Goal: Task Accomplishment & Management: Use online tool/utility

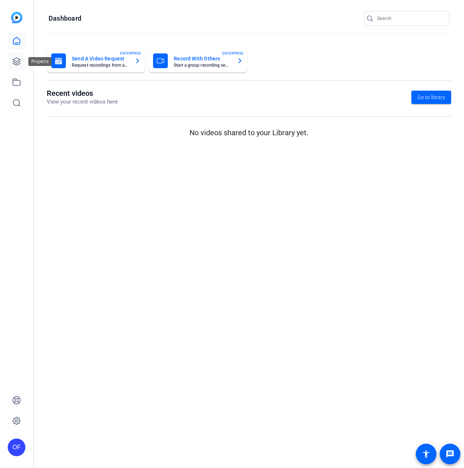
click at [25, 61] on link at bounding box center [17, 62] width 18 height 18
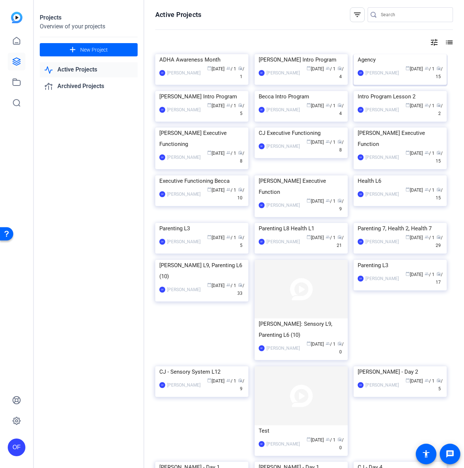
click at [366, 65] on div "Agency" at bounding box center [400, 59] width 85 height 11
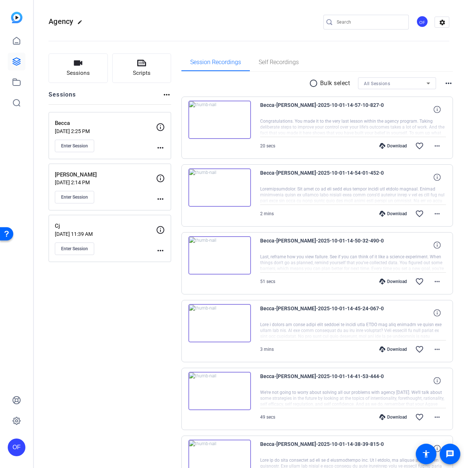
click at [159, 250] on mat-icon "more_horiz" at bounding box center [160, 250] width 9 height 9
click at [181, 259] on span "Edit Session" at bounding box center [178, 261] width 33 height 9
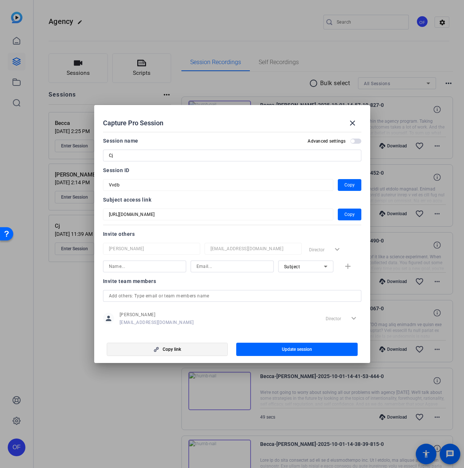
click at [207, 349] on span "button" at bounding box center [167, 349] width 121 height 18
click at [338, 212] on span "button" at bounding box center [350, 214] width 24 height 18
click at [352, 124] on mat-icon "close" at bounding box center [352, 123] width 9 height 9
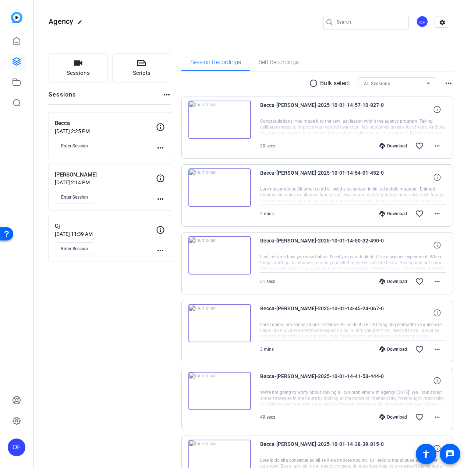
click at [129, 318] on div "Sessions Scripts Sessions more_horiz Becca Oct 01, 2025 @ 2:25 PM Enter Session…" at bounding box center [110, 429] width 123 height 752
click at [92, 251] on button "Enter Session" at bounding box center [74, 248] width 39 height 13
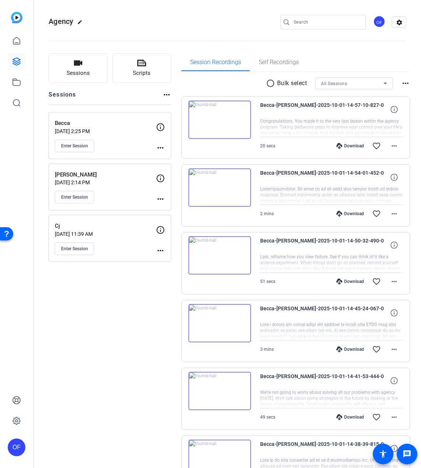
click at [121, 399] on div "Sessions Scripts Sessions more_horiz Becca Oct 01, 2025 @ 2:25 PM Enter Session…" at bounding box center [110, 429] width 123 height 752
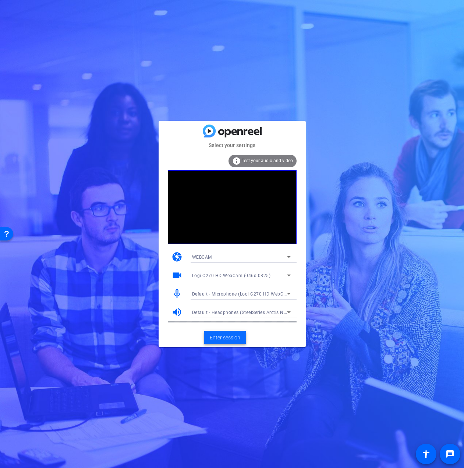
click at [224, 339] on span "Enter session" at bounding box center [225, 338] width 31 height 8
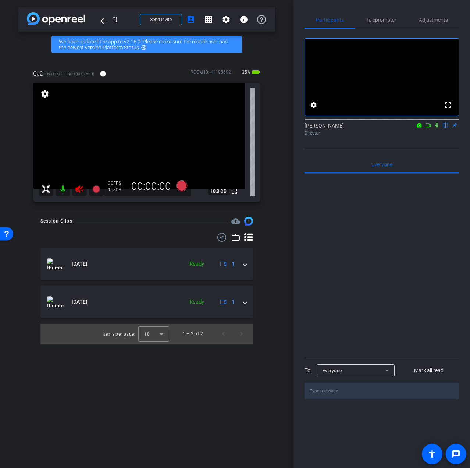
click at [75, 185] on icon at bounding box center [79, 188] width 9 height 9
click at [389, 20] on span "Teleprompter" at bounding box center [382, 19] width 30 height 5
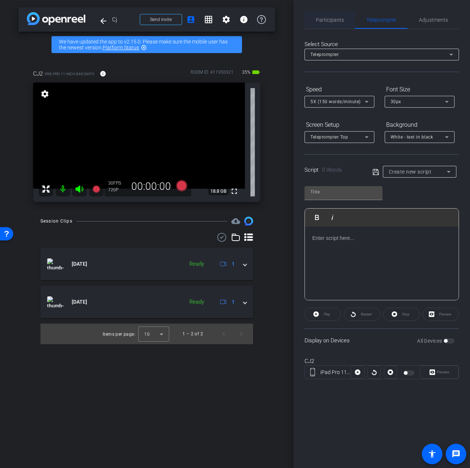
click at [333, 26] on span "Participants" at bounding box center [330, 20] width 28 height 18
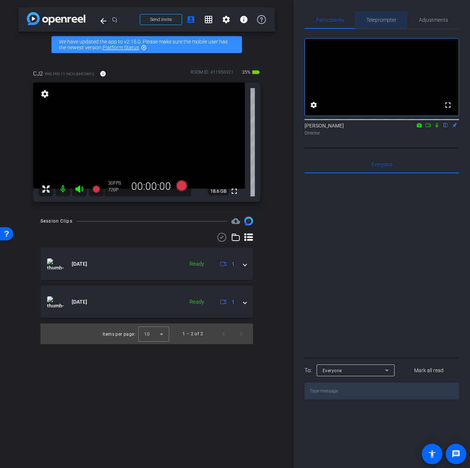
click at [373, 17] on span "Teleprompter" at bounding box center [382, 19] width 30 height 5
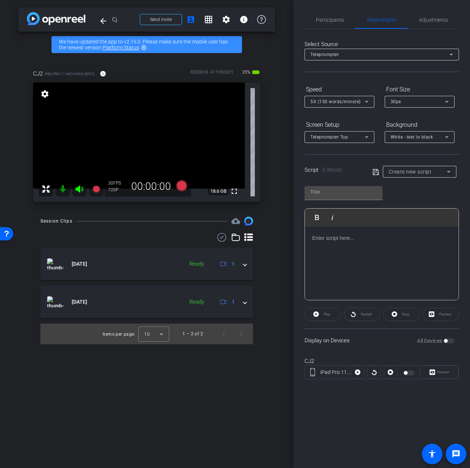
click at [378, 236] on p at bounding box center [382, 238] width 139 height 8
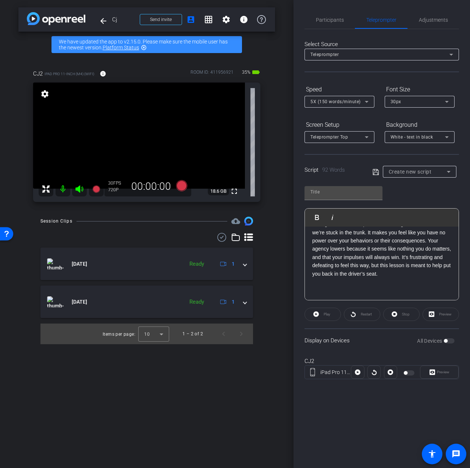
scroll to position [32, 0]
click at [327, 287] on p "ADHDers have a tendency to get swept away by whatever catches our attention. Th…" at bounding box center [382, 247] width 139 height 91
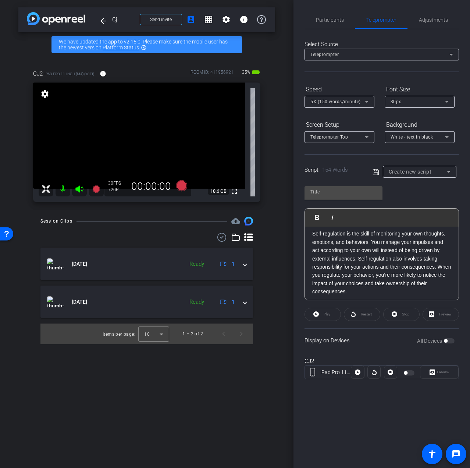
scroll to position [89, 0]
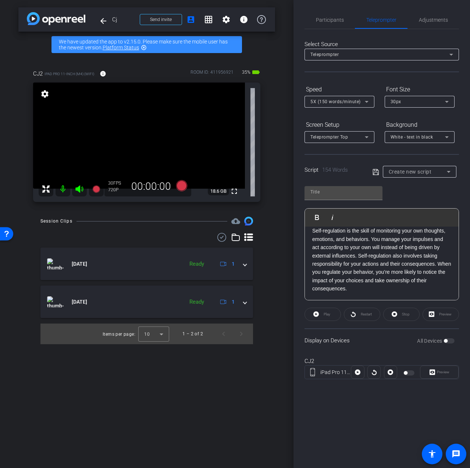
click at [382, 289] on p "ADHDers have a tendency to get swept away by whatever catches our attention. Th…" at bounding box center [382, 218] width 139 height 148
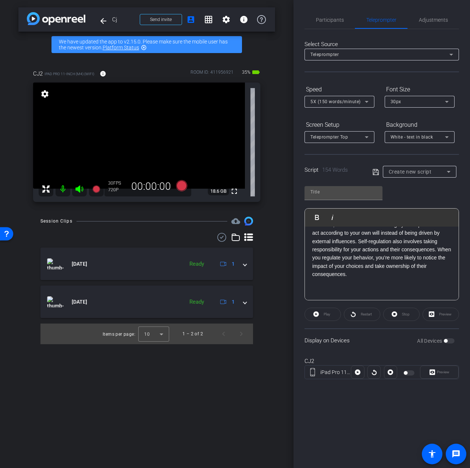
scroll to position [106, 0]
click at [367, 290] on p "ADHDers have a tendency to get swept away by whatever catches our attention. Th…" at bounding box center [382, 210] width 139 height 165
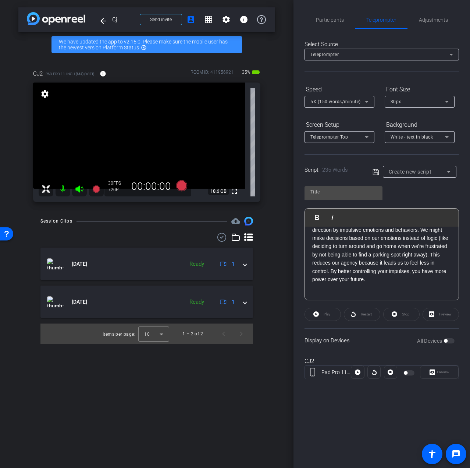
scroll to position [188, 0]
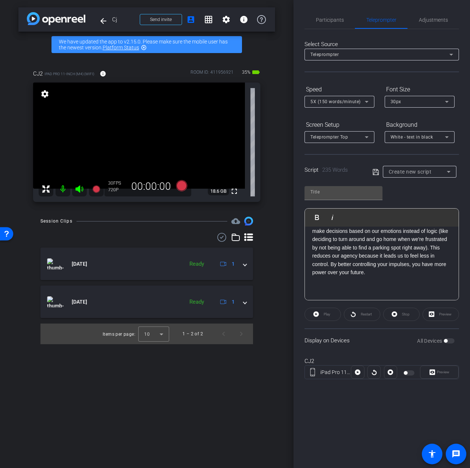
click at [367, 288] on p "ADHDers have a tendency to get swept away by whatever catches our attention. Th…" at bounding box center [382, 169] width 139 height 247
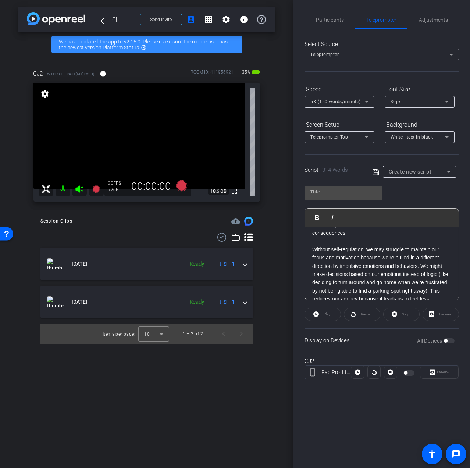
scroll to position [71, 0]
drag, startPoint x: 380, startPoint y: 267, endPoint x: 363, endPoint y: 266, distance: 16.9
click at [363, 266] on p "ADHDers have a tendency to get swept away by whatever catches our attention. Th…" at bounding box center [382, 318] width 139 height 313
click at [398, 270] on p "ADHDers have a tendency to get swept away by whatever catches our attention. Th…" at bounding box center [382, 318] width 139 height 313
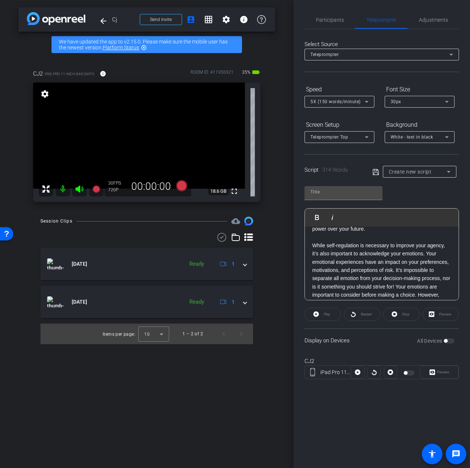
scroll to position [255, 0]
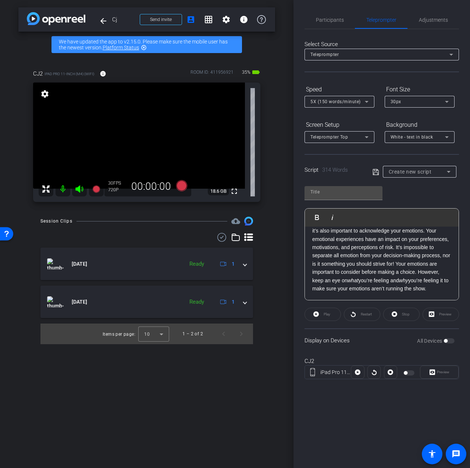
click at [368, 293] on p "ADHDers have a tendency to get swept away by whatever catches our attention. Th…" at bounding box center [382, 135] width 139 height 313
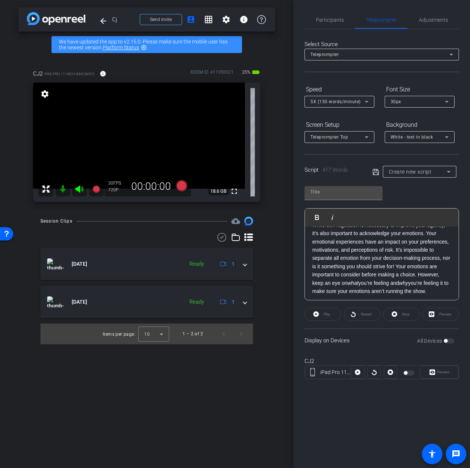
scroll to position [252, 0]
drag, startPoint x: 391, startPoint y: 259, endPoint x: 366, endPoint y: 257, distance: 25.4
click at [366, 257] on p "ADHDers have a tendency to get swept away by whatever catches our attention. Th…" at bounding box center [382, 188] width 139 height 412
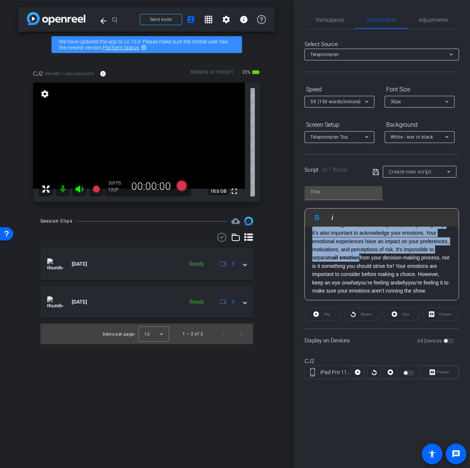
click at [433, 267] on p "ADHDers have a tendency to get swept away by whatever catches our attention. Th…" at bounding box center [382, 188] width 139 height 412
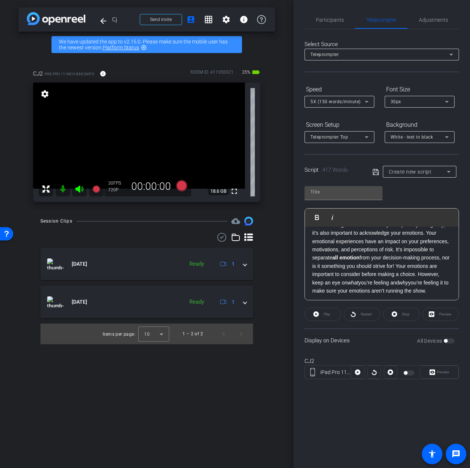
click at [407, 274] on p "ADHDers have a tendency to get swept away by whatever catches our attention. Th…" at bounding box center [382, 188] width 139 height 412
click at [381, 282] on p "ADHDers have a tendency to get swept away by whatever catches our attention. Th…" at bounding box center [382, 188] width 139 height 412
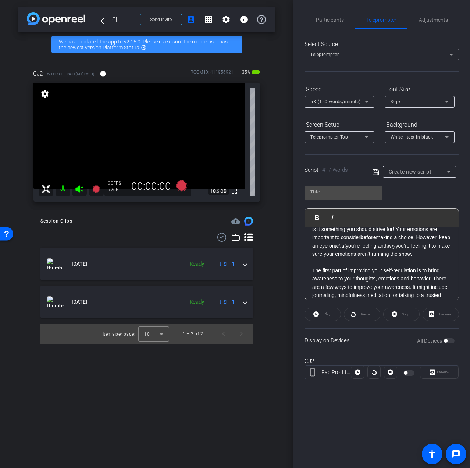
click at [346, 246] on icon "what" at bounding box center [340, 246] width 11 height 6
click at [389, 248] on icon "why" at bounding box center [393, 246] width 9 height 6
click at [328, 255] on p "ADHDers have a tendency to get swept away by whatever catches our attention. Th…" at bounding box center [382, 151] width 139 height 412
click at [389, 248] on icon "why" at bounding box center [393, 246] width 9 height 6
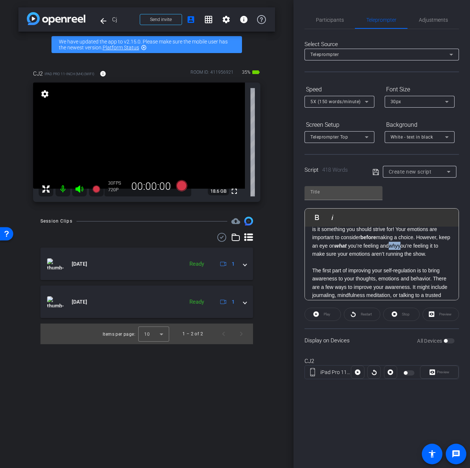
click at [389, 248] on icon "why" at bounding box center [393, 246] width 9 height 6
click at [394, 262] on p "ADHDers have a tendency to get swept away by whatever catches our attention. Th…" at bounding box center [382, 151] width 139 height 412
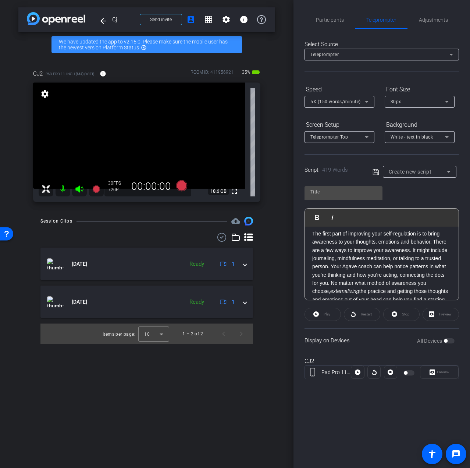
click at [319, 249] on p "ADHDers have a tendency to get swept away by whatever catches our attention. Th…" at bounding box center [382, 114] width 139 height 412
click at [389, 261] on p "ADHDers have a tendency to get swept away by whatever catches our attention. Th…" at bounding box center [382, 114] width 139 height 412
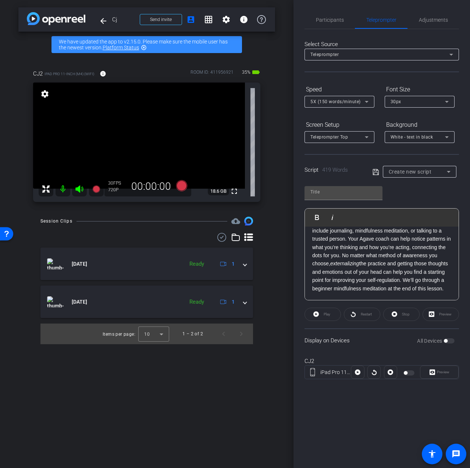
click at [412, 237] on p "ADHDers have a tendency to get swept away by whatever catches our attention. Th…" at bounding box center [382, 86] width 139 height 412
drag, startPoint x: 426, startPoint y: 238, endPoint x: 401, endPoint y: 240, distance: 25.5
click at [401, 240] on p "ADHDers have a tendency to get swept away by whatever catches our attention. Th…" at bounding box center [382, 86] width 139 height 412
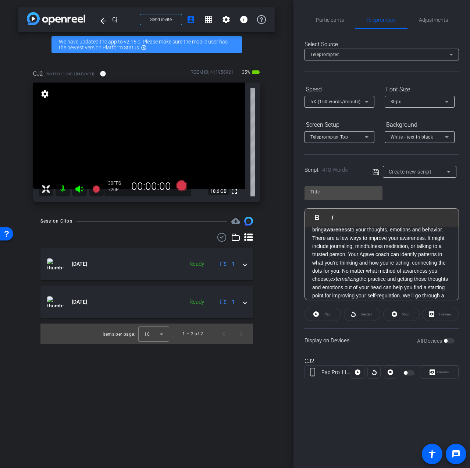
click at [399, 264] on p "ADHDers have a tendency to get swept away by whatever catches our attention. Th…" at bounding box center [382, 102] width 139 height 412
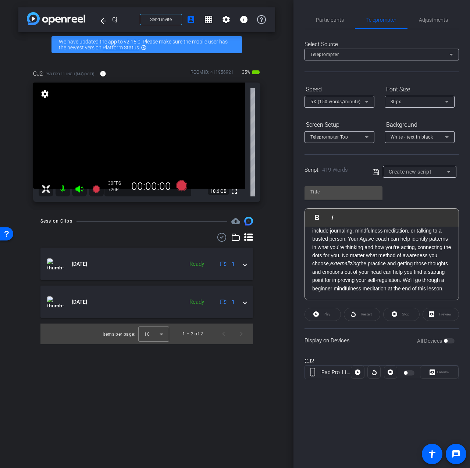
scroll to position [370, 0]
click at [431, 230] on p "ADHDers have a tendency to get swept away by whatever catches our attention. Th…" at bounding box center [382, 86] width 139 height 412
click at [411, 232] on p "ADHDers have a tendency to get swept away by whatever catches our attention. Th…" at bounding box center [382, 86] width 139 height 412
click at [416, 232] on p "ADHDers have a tendency to get swept away by whatever catches our attention. Th…" at bounding box center [382, 86] width 139 height 412
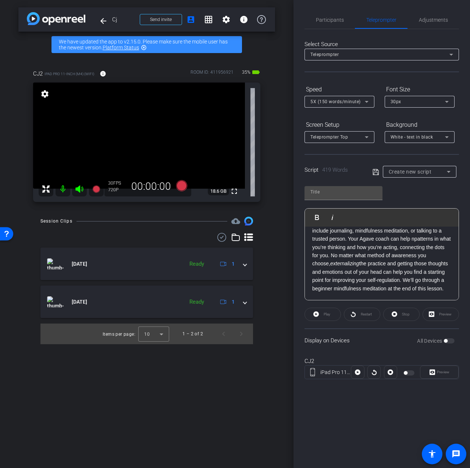
scroll to position [345, 0]
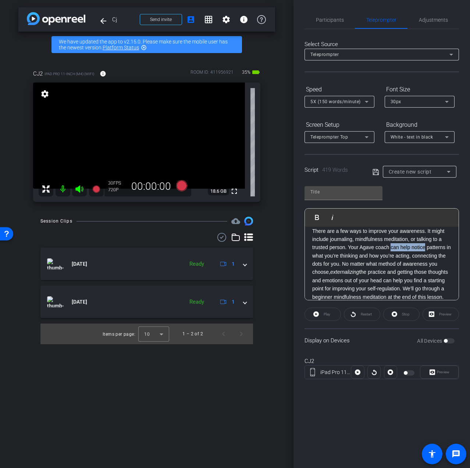
drag, startPoint x: 426, startPoint y: 255, endPoint x: 391, endPoint y: 255, distance: 34.2
click at [391, 255] on p "ADHDers have a tendency to get swept away by whatever catches our attention. Th…" at bounding box center [382, 95] width 139 height 412
click at [424, 255] on p "ADHDers have a tendency to get swept away by whatever catches our attention. Th…" at bounding box center [382, 99] width 139 height 420
drag, startPoint x: 422, startPoint y: 255, endPoint x: 327, endPoint y: 272, distance: 96.8
click at [327, 272] on p "ADHDers have a tendency to get swept away by whatever catches our attention. Th…" at bounding box center [382, 99] width 139 height 420
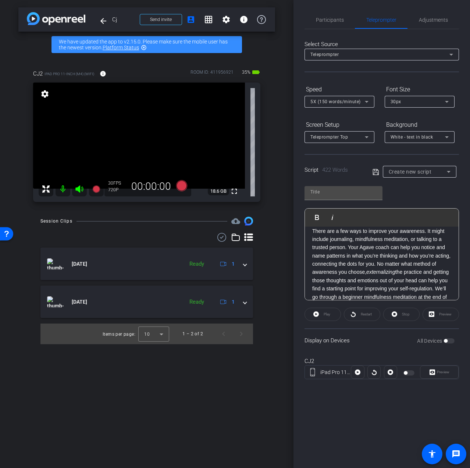
click at [327, 268] on p "ADHDers have a tendency to get swept away by whatever catches our attention. Th…" at bounding box center [382, 99] width 139 height 420
drag, startPoint x: 422, startPoint y: 259, endPoint x: 325, endPoint y: 266, distance: 97.1
click at [325, 266] on p "ADHDers have a tendency to get swept away by whatever catches our attention. Th…" at bounding box center [382, 99] width 139 height 420
click at [368, 282] on p "ADHDers have a tendency to get swept away by whatever catches our attention. Th…" at bounding box center [382, 99] width 139 height 420
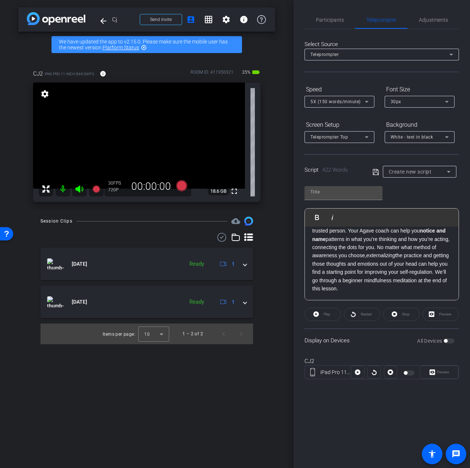
click at [417, 288] on p "ADHDers have a tendency to get swept away by whatever catches our attention. Th…" at bounding box center [382, 82] width 139 height 420
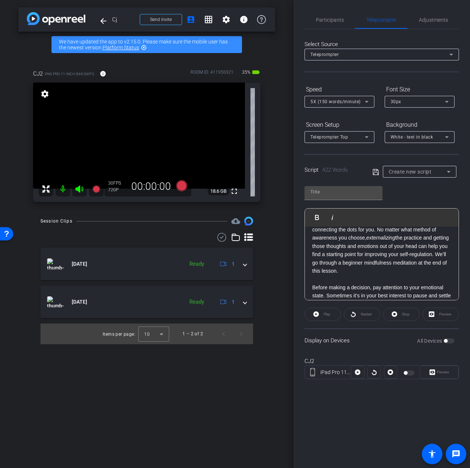
scroll to position [420, 0]
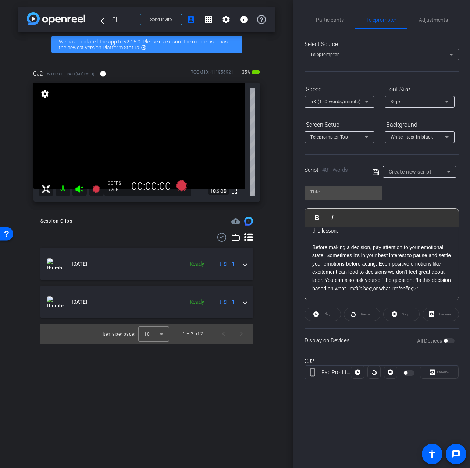
click at [363, 269] on p "ADHDers have a tendency to get swept away by whatever catches our attention. Th…" at bounding box center [382, 53] width 139 height 478
click at [399, 277] on p "ADHDers have a tendency to get swept away by whatever catches our attention. Th…" at bounding box center [382, 53] width 139 height 478
click at [445, 290] on p "ADHDers have a tendency to get swept away by whatever catches our attention. Th…" at bounding box center [382, 53] width 139 height 478
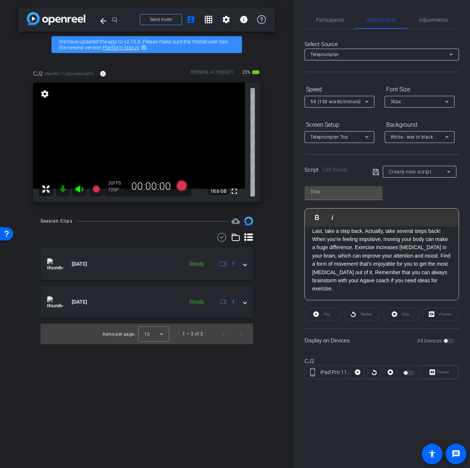
scroll to position [501, 0]
click at [321, 287] on p "ADHDers have a tendency to get swept away by whatever catches our attention. Th…" at bounding box center [382, 16] width 139 height 552
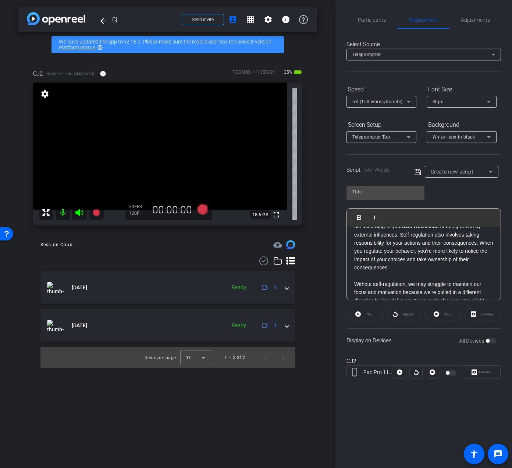
scroll to position [0, 0]
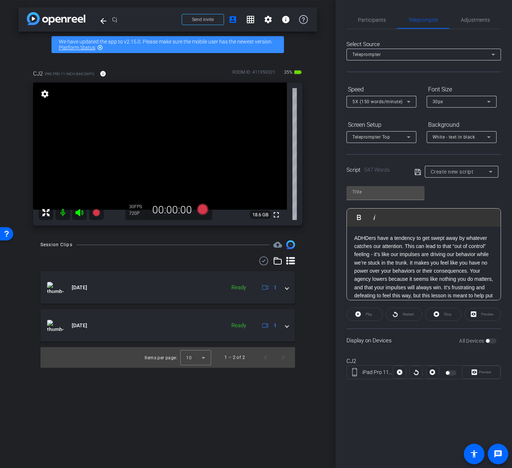
click at [377, 26] on span "Participants" at bounding box center [372, 20] width 28 height 18
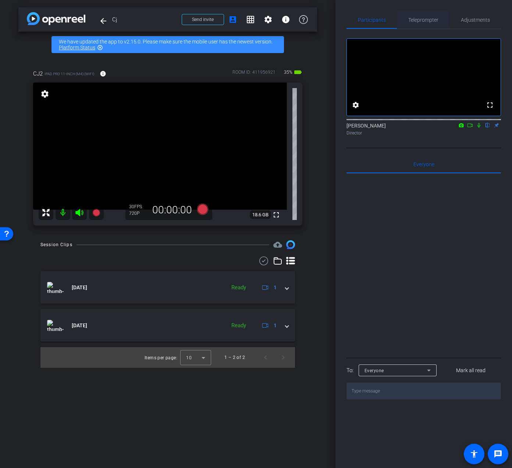
click at [425, 19] on span "Teleprompter" at bounding box center [424, 19] width 30 height 5
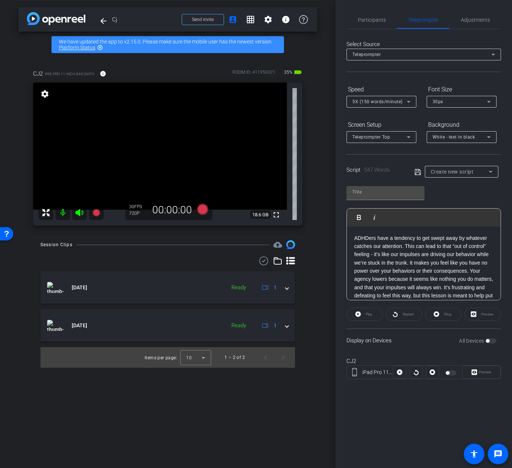
click at [422, 168] on span at bounding box center [420, 171] width 10 height 7
click at [417, 173] on icon at bounding box center [418, 171] width 7 height 9
type input "Default title 5437"
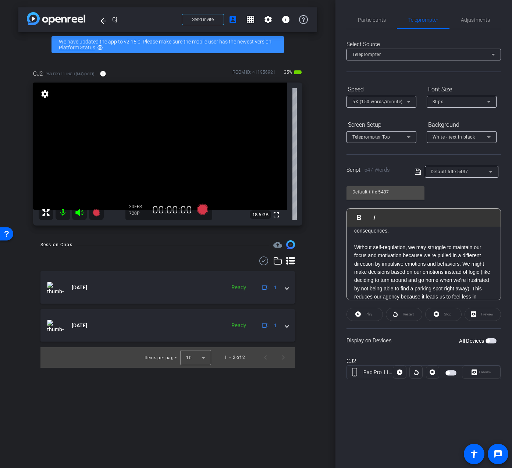
scroll to position [184, 0]
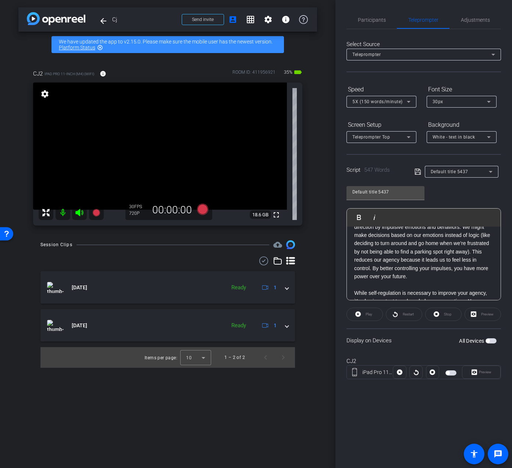
click at [367, 261] on p "ADHDers have a tendency to get swept away by whatever catches our attention. Th…" at bounding box center [424, 322] width 139 height 544
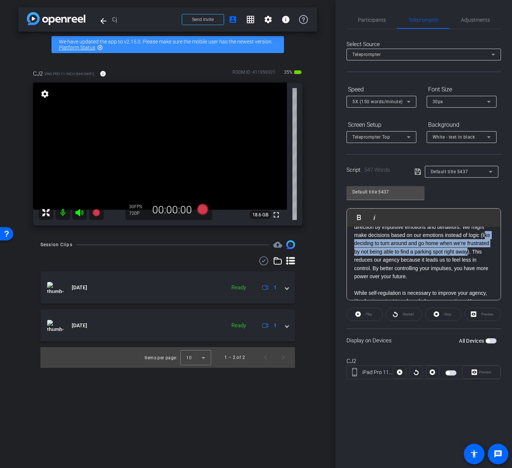
drag, startPoint x: 366, startPoint y: 261, endPoint x: 359, endPoint y: 244, distance: 18.3
click at [359, 244] on p "ADHDers have a tendency to get swept away by whatever catches our attention. Th…" at bounding box center [424, 322] width 139 height 544
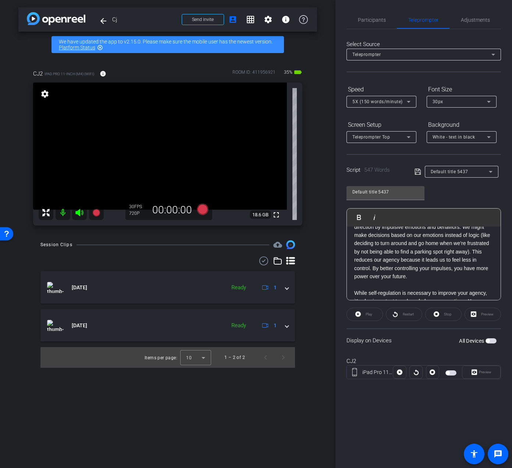
click at [358, 255] on p "ADHDers have a tendency to get swept away by whatever catches our attention. Th…" at bounding box center [424, 322] width 139 height 544
drag, startPoint x: 367, startPoint y: 261, endPoint x: 392, endPoint y: 244, distance: 29.8
click at [392, 244] on p "ADHDers have a tendency to get swept away by whatever catches our attention. Th…" at bounding box center [424, 322] width 139 height 544
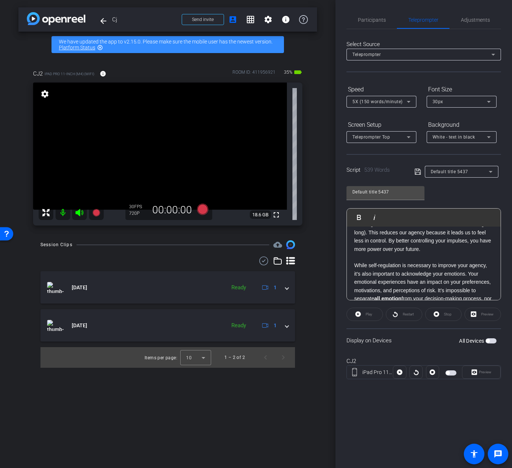
scroll to position [225, 0]
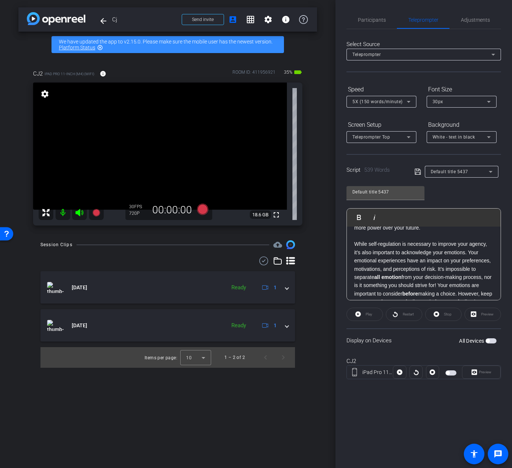
click at [464, 341] on span "button" at bounding box center [491, 340] width 11 height 5
click at [418, 172] on icon at bounding box center [418, 171] width 7 height 9
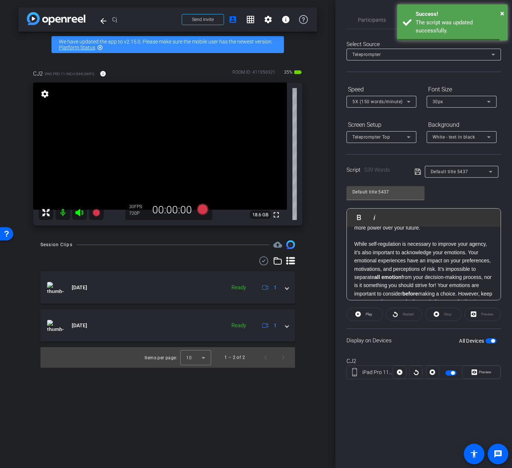
scroll to position [0, 0]
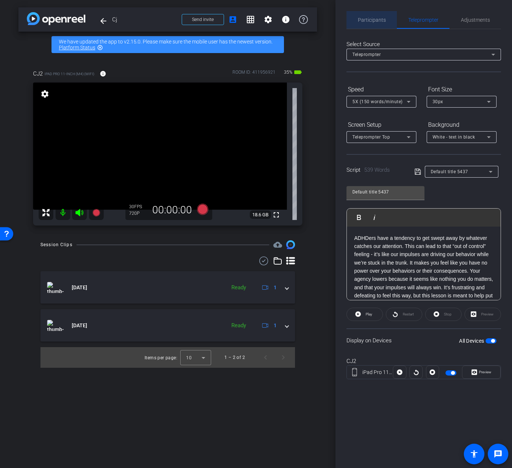
click at [381, 24] on span "Participants" at bounding box center [372, 20] width 28 height 18
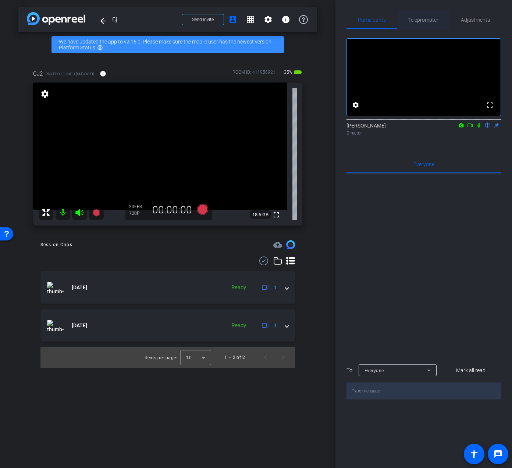
click at [430, 16] on span "Teleprompter" at bounding box center [424, 20] width 30 height 18
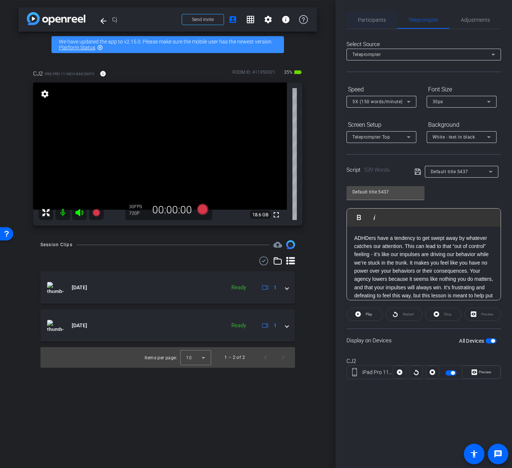
click at [374, 21] on span "Participants" at bounding box center [372, 19] width 28 height 5
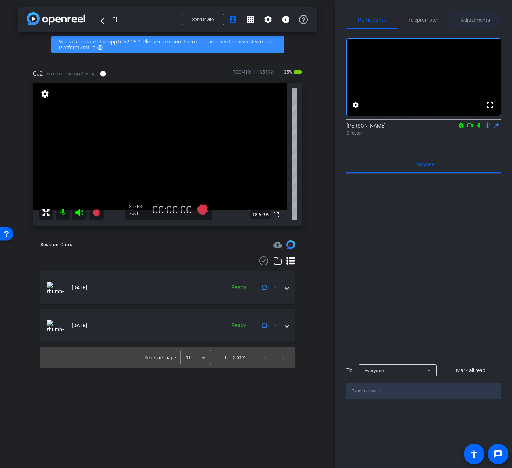
click at [464, 17] on span "Adjustments" at bounding box center [475, 19] width 29 height 5
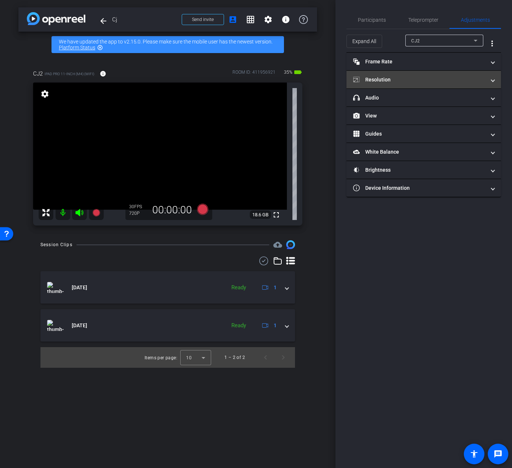
click at [379, 76] on mat-panel-title "Resolution" at bounding box center [419, 80] width 133 height 8
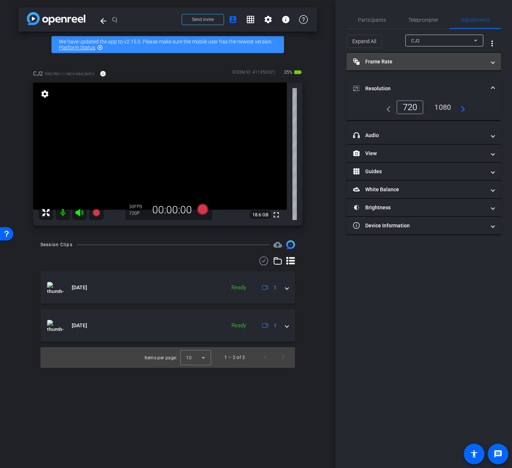
click at [395, 57] on mat-expansion-panel-header "Frame Rate Frame Rate" at bounding box center [424, 62] width 155 height 18
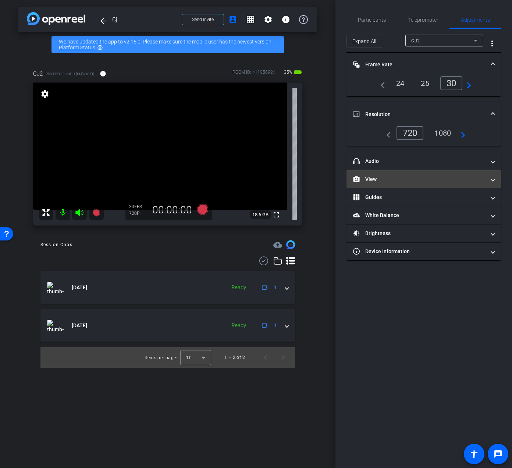
click at [390, 180] on mat-panel-title "View" at bounding box center [419, 179] width 133 height 8
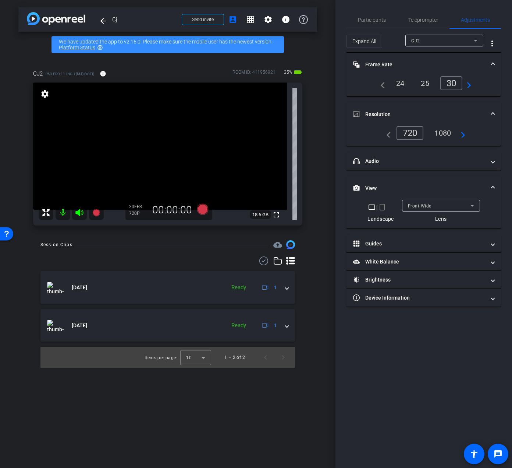
click at [381, 204] on mat-icon "crop_portrait" at bounding box center [382, 206] width 9 height 9
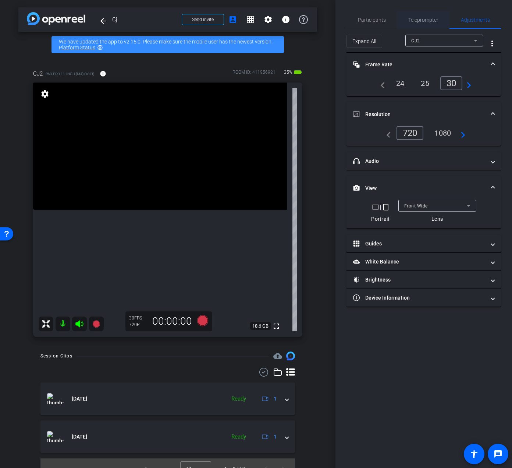
click at [417, 19] on span "Teleprompter" at bounding box center [424, 19] width 30 height 5
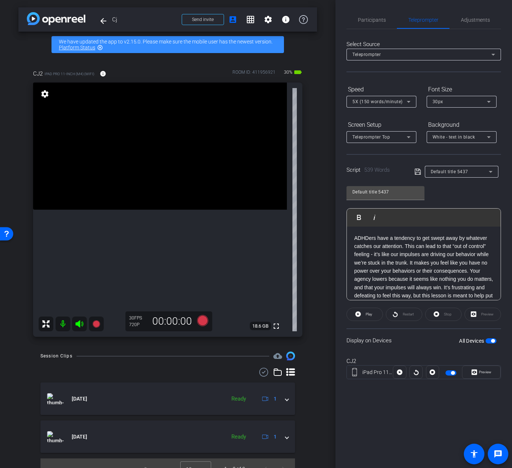
click at [401, 137] on div "Teleprompter Top" at bounding box center [380, 136] width 54 height 9
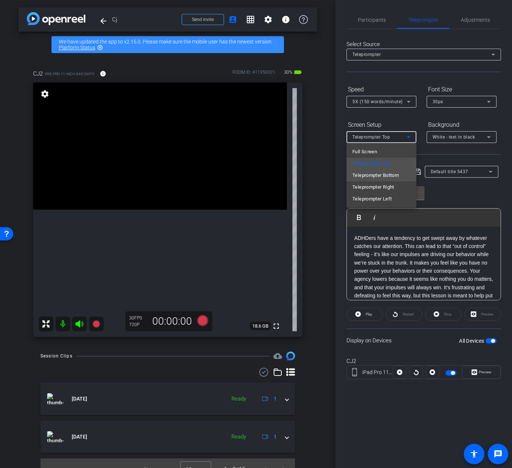
click at [394, 176] on span "Teleprompter Bottom" at bounding box center [376, 175] width 46 height 9
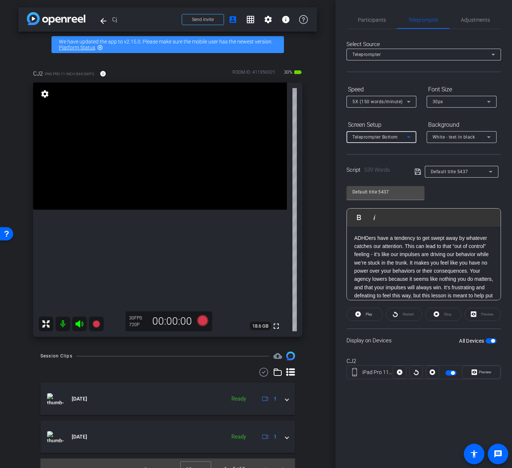
click at [464, 340] on span "button" at bounding box center [491, 340] width 11 height 5
click at [464, 340] on span "button" at bounding box center [488, 341] width 4 height 4
click at [397, 138] on span "Teleprompter Bottom" at bounding box center [376, 136] width 46 height 5
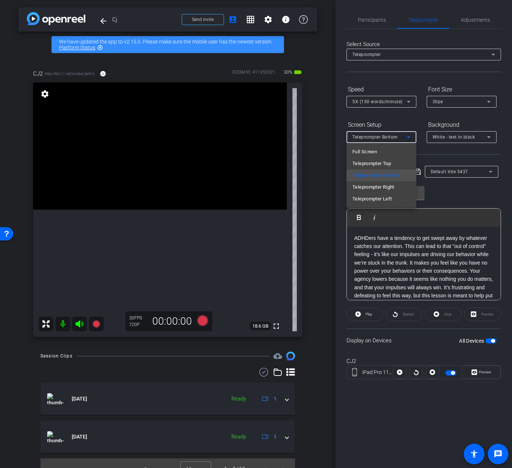
click at [442, 191] on div at bounding box center [256, 234] width 512 height 468
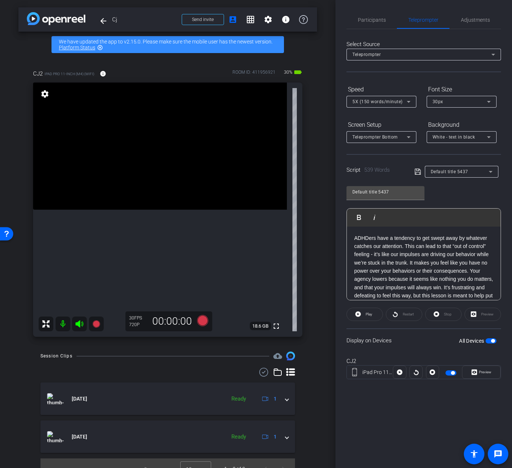
click at [416, 172] on icon at bounding box center [418, 171] width 7 height 9
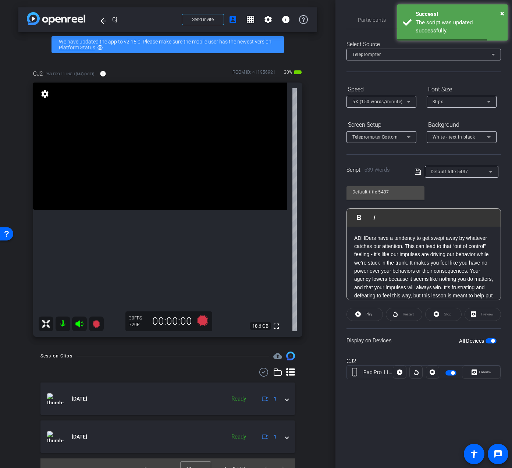
click at [410, 135] on icon at bounding box center [409, 137] width 9 height 9
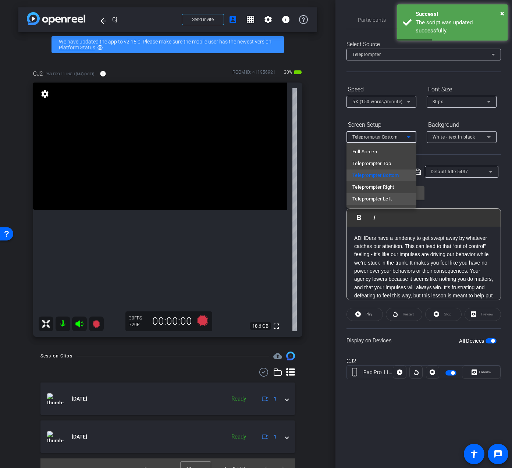
click at [391, 198] on span "Teleprompter Left" at bounding box center [372, 198] width 39 height 9
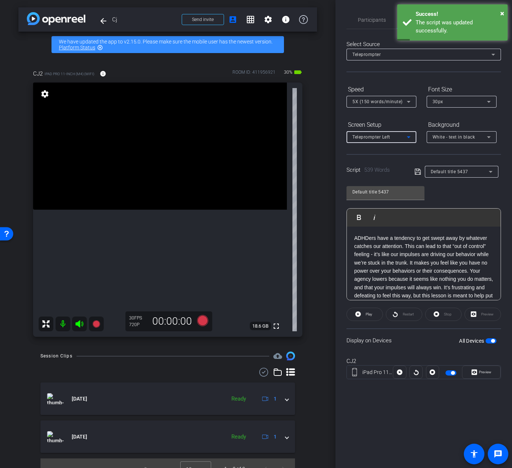
click at [464, 339] on span "button" at bounding box center [491, 340] width 11 height 5
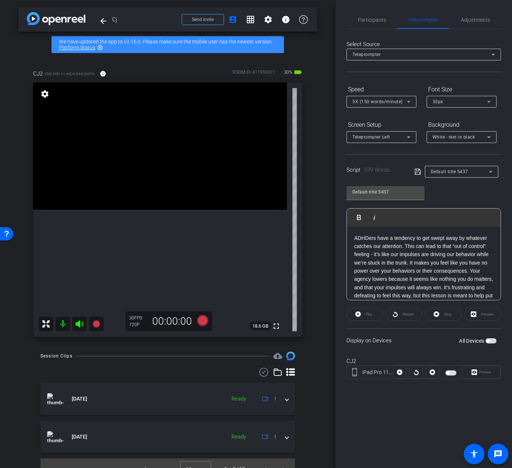
click at [464, 339] on span "button" at bounding box center [488, 341] width 4 height 4
click at [415, 173] on icon at bounding box center [418, 171] width 7 height 9
click at [417, 54] on div "Teleprompter" at bounding box center [422, 54] width 139 height 9
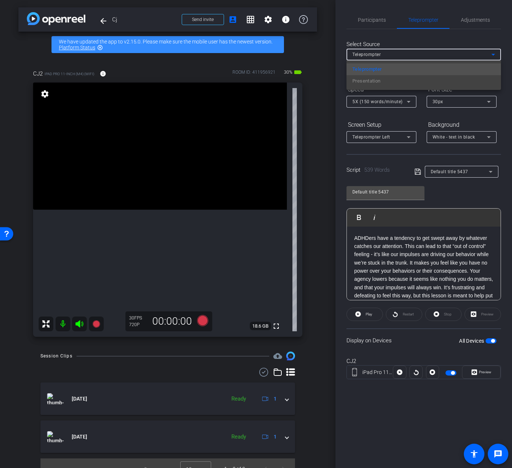
click at [416, 53] on div at bounding box center [256, 234] width 512 height 468
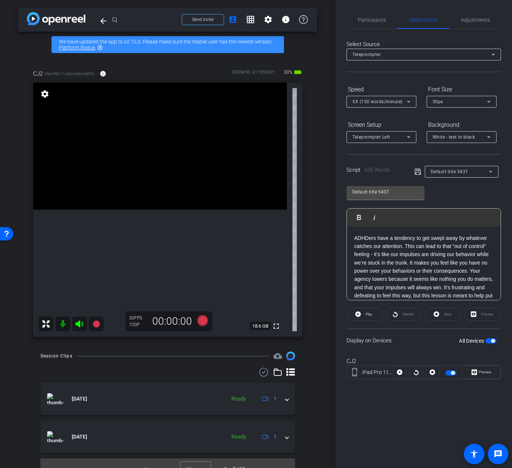
click at [383, 142] on div "Teleprompter Left" at bounding box center [382, 137] width 58 height 12
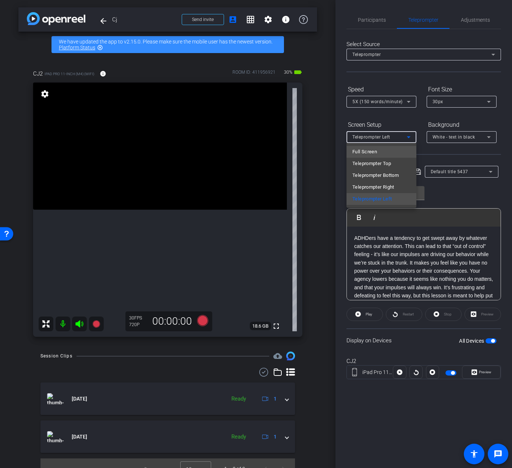
click at [394, 155] on mat-option "Full Screen" at bounding box center [382, 152] width 70 height 12
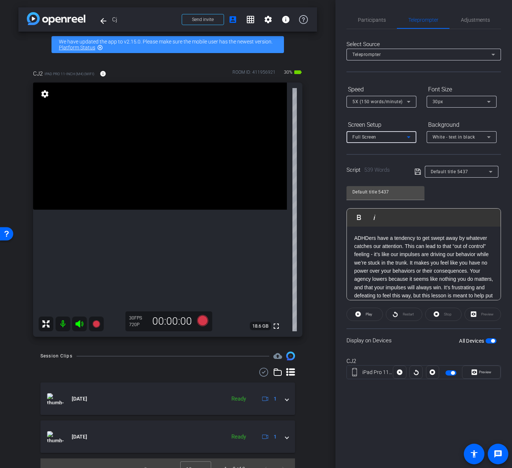
click at [421, 173] on icon at bounding box center [418, 172] width 6 height 6
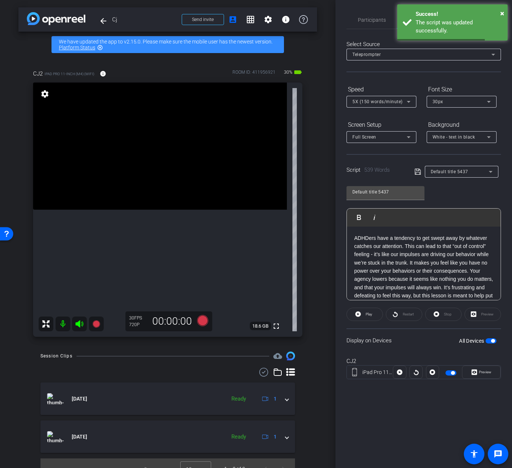
click at [464, 337] on div "All Devices" at bounding box center [478, 340] width 38 height 7
click at [464, 343] on span "button" at bounding box center [491, 340] width 11 height 5
click at [415, 173] on icon at bounding box center [418, 172] width 6 height 6
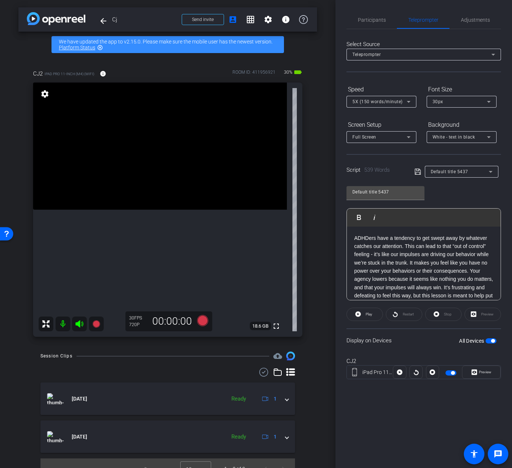
click at [388, 133] on div "Full Screen" at bounding box center [380, 136] width 54 height 9
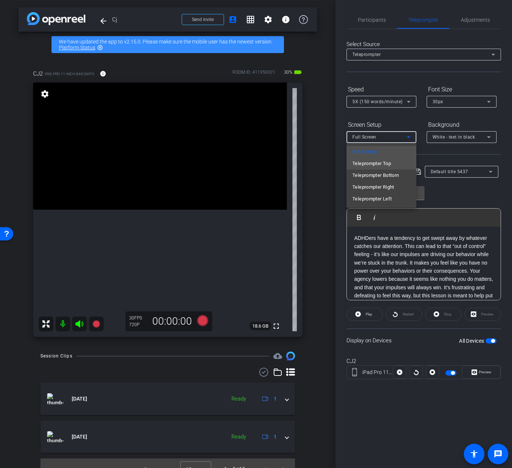
click at [376, 161] on span "Teleprompter Top" at bounding box center [372, 163] width 39 height 9
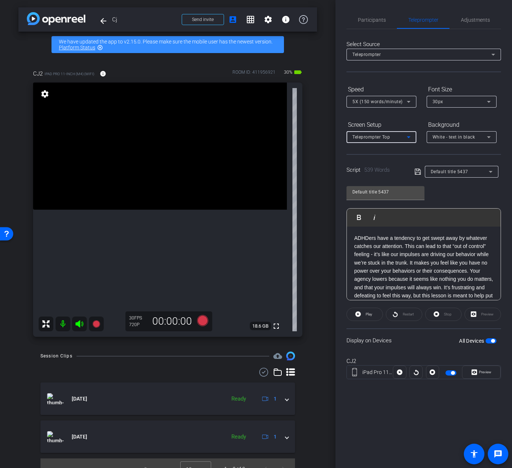
click at [464, 341] on span "button" at bounding box center [491, 340] width 11 height 5
click at [464, 341] on span "button" at bounding box center [488, 341] width 4 height 4
click at [417, 171] on icon at bounding box center [418, 171] width 7 height 9
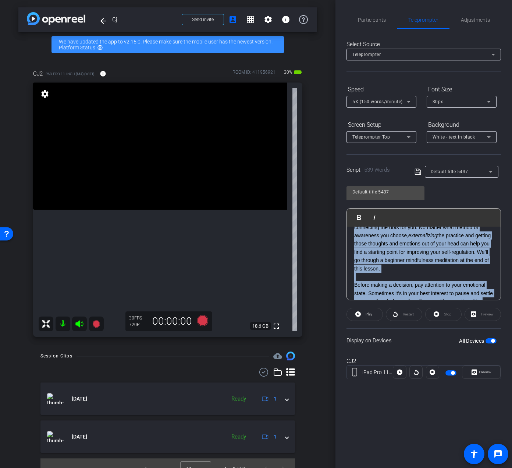
scroll to position [485, 0]
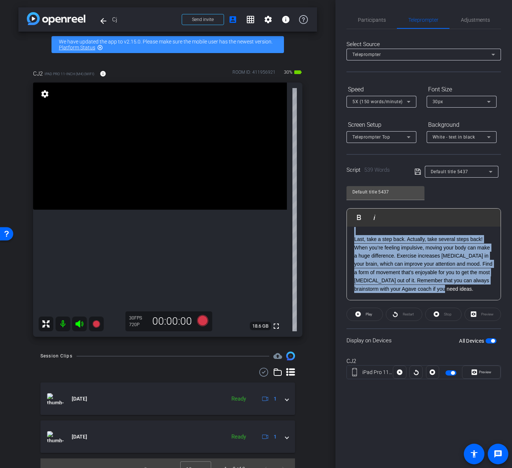
drag, startPoint x: 354, startPoint y: 240, endPoint x: 488, endPoint y: 289, distance: 143.4
click at [464, 289] on div "ADHDers have a tendency to get swept away by whatever catches our attention. Th…" at bounding box center [424, 25] width 154 height 550
copy p "LOREmip dolo s ametcons ad eli seddo eius te incididu utlabor etd magnaaliq. En…"
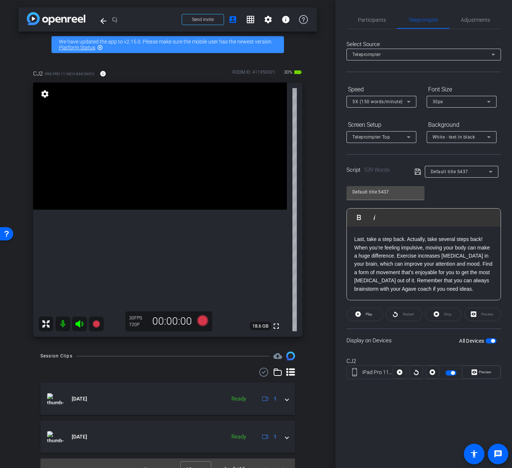
click at [427, 260] on p "ADHDers have a tendency to get swept away by whatever catches our attention. Th…" at bounding box center [424, 25] width 139 height 536
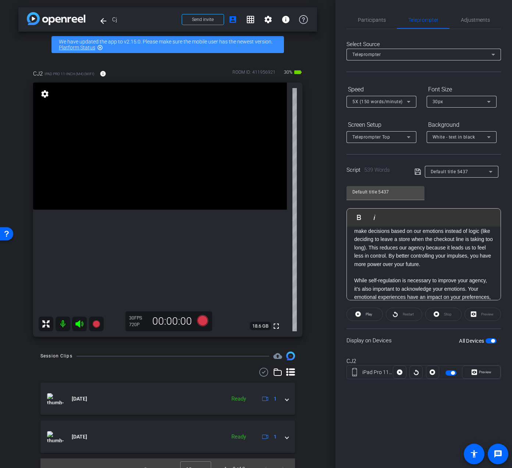
scroll to position [0, 0]
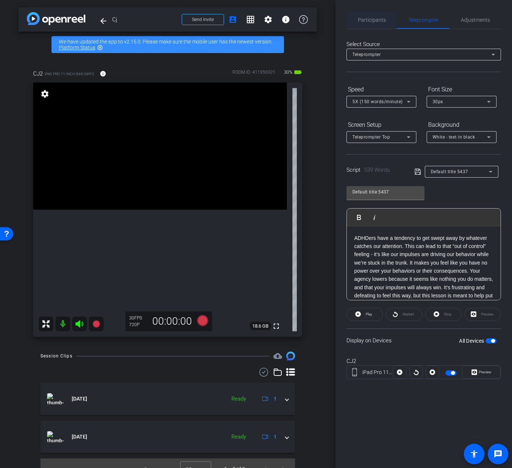
click at [358, 21] on span "Participants" at bounding box center [372, 19] width 28 height 5
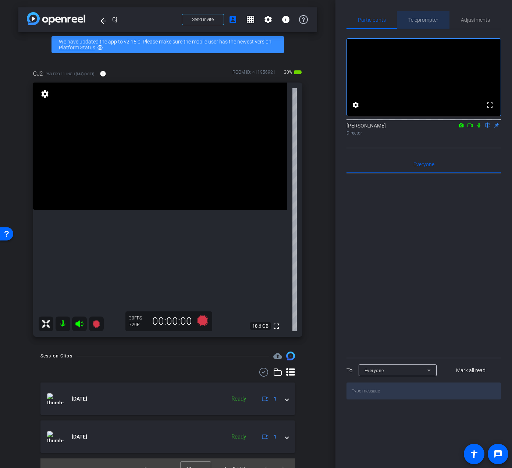
click at [419, 21] on span "Teleprompter" at bounding box center [424, 19] width 30 height 5
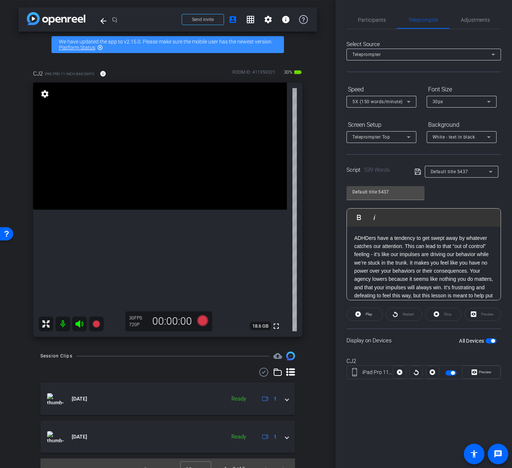
click at [44, 91] on mat-icon "settings" at bounding box center [45, 93] width 10 height 9
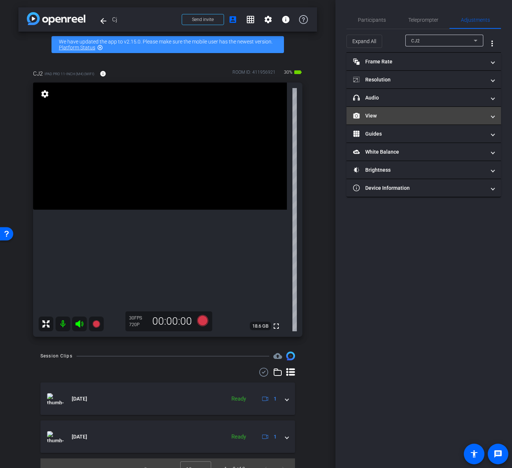
click at [415, 114] on mat-panel-title "View" at bounding box center [419, 116] width 133 height 8
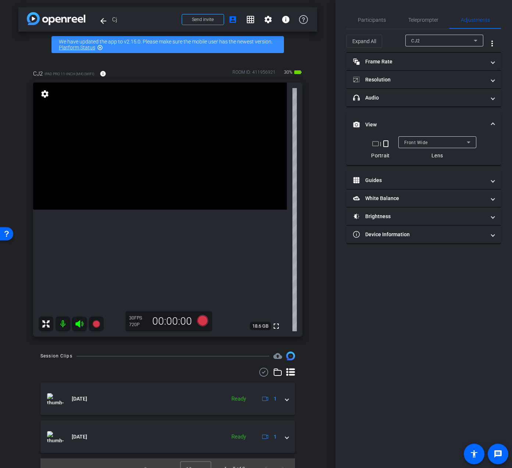
click at [423, 140] on span "Front Wide" at bounding box center [417, 142] width 24 height 5
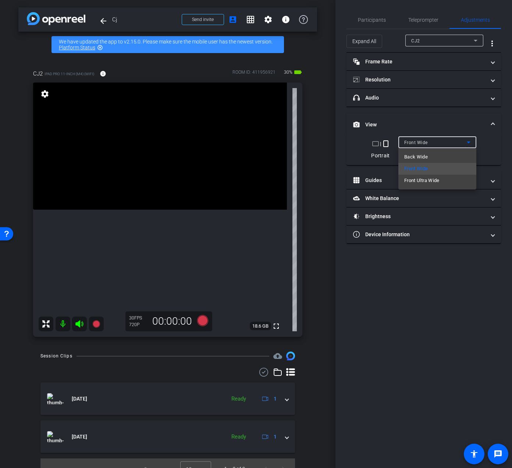
click at [423, 140] on div at bounding box center [256, 234] width 512 height 468
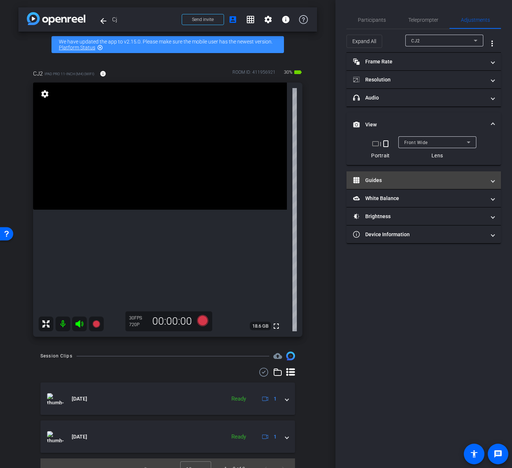
click at [392, 181] on mat-panel-title "Guides" at bounding box center [419, 180] width 133 height 8
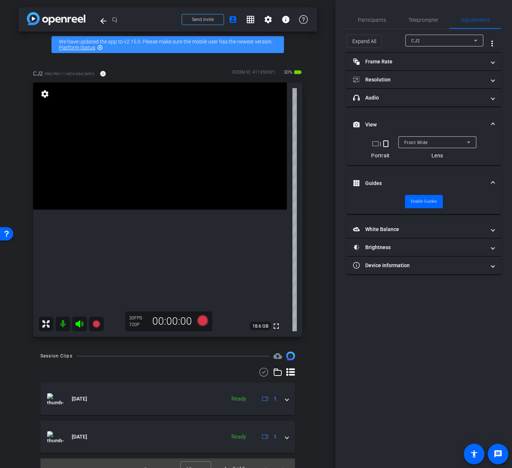
click at [392, 181] on mat-panel-title "Guides" at bounding box center [419, 183] width 133 height 8
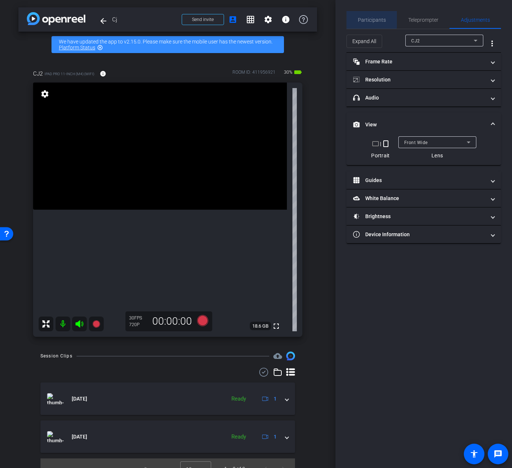
click at [364, 19] on span "Participants" at bounding box center [372, 19] width 28 height 5
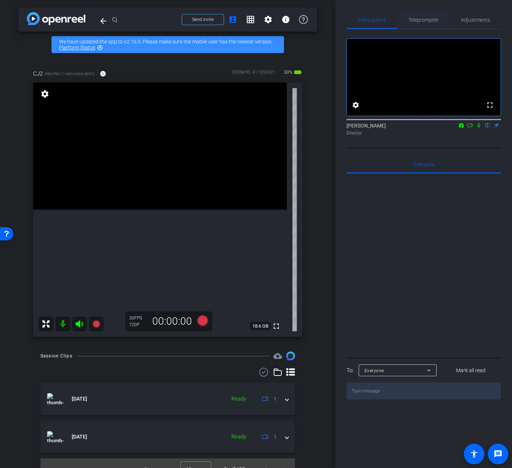
click at [433, 17] on span "Teleprompter" at bounding box center [424, 19] width 30 height 5
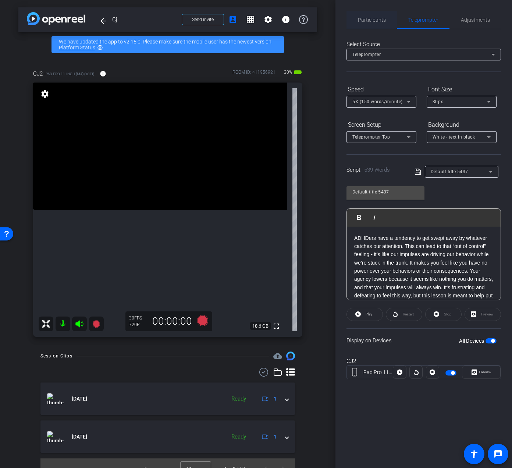
click at [380, 21] on span "Participants" at bounding box center [372, 19] width 28 height 5
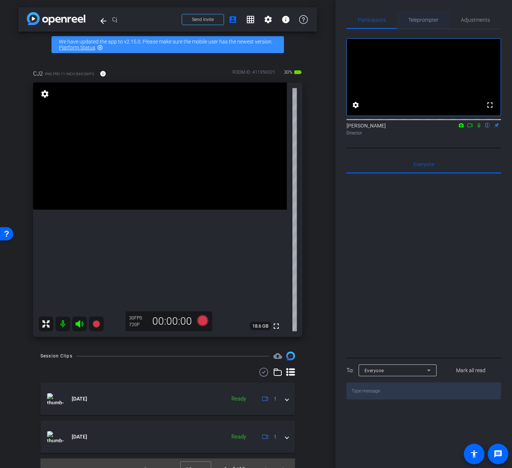
click at [422, 22] on span "Teleprompter" at bounding box center [424, 19] width 30 height 5
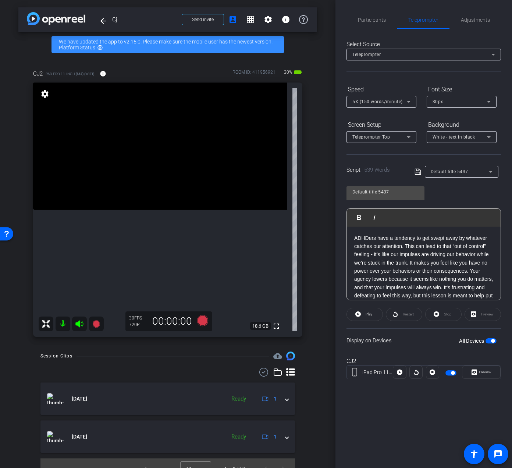
click at [391, 135] on div "Teleprompter Top" at bounding box center [380, 136] width 54 height 9
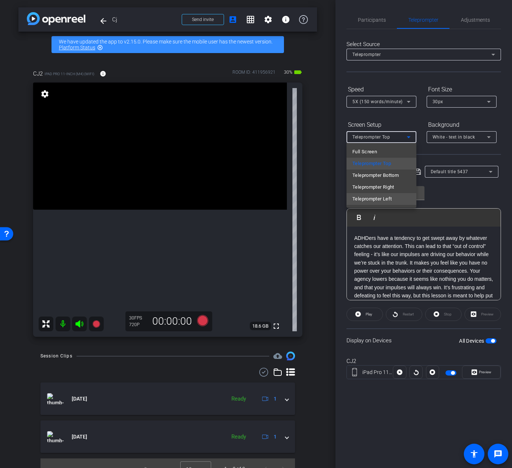
click at [393, 194] on mat-option "Teleprompter Left" at bounding box center [382, 199] width 70 height 12
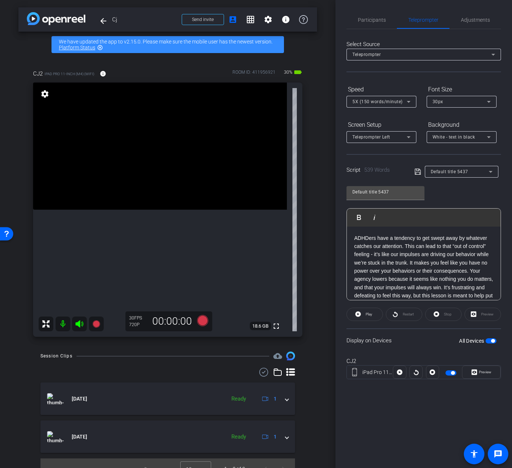
click at [419, 169] on icon at bounding box center [418, 172] width 6 height 6
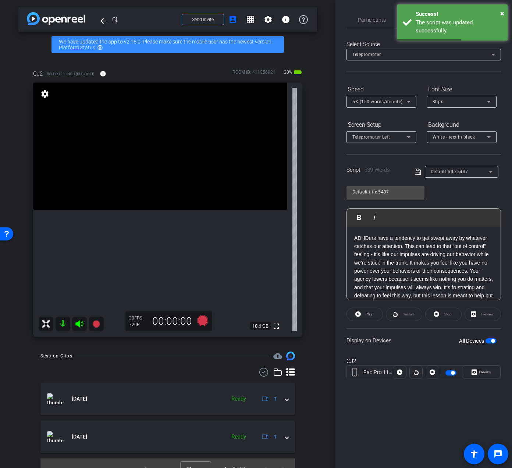
click at [464, 338] on span "button" at bounding box center [491, 340] width 11 height 5
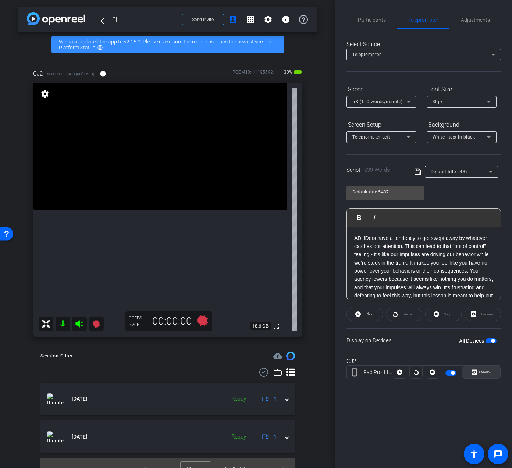
click at [464, 366] on span at bounding box center [482, 372] width 38 height 18
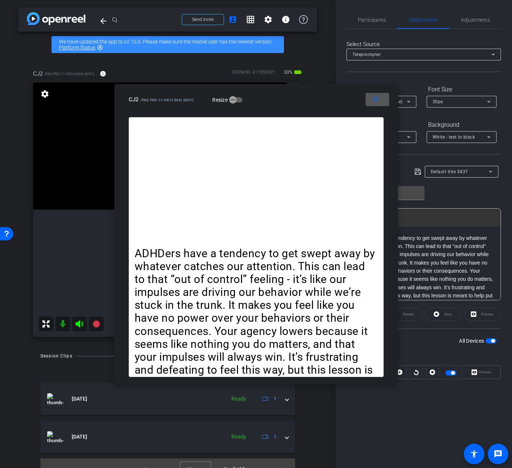
click at [382, 98] on span at bounding box center [378, 100] width 24 height 18
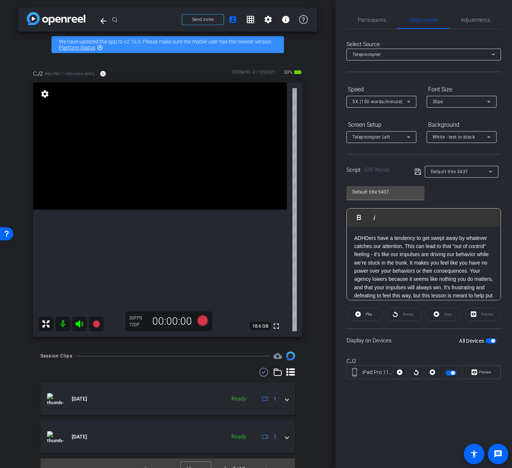
click at [464, 341] on span "button" at bounding box center [493, 341] width 4 height 4
click at [464, 341] on span "button" at bounding box center [491, 340] width 11 height 5
click at [198, 319] on icon at bounding box center [202, 320] width 11 height 11
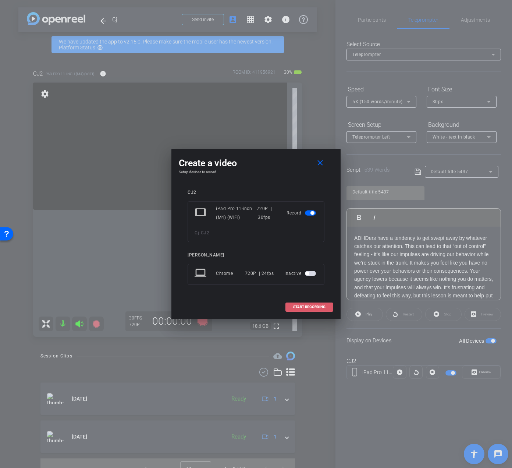
click at [298, 304] on span at bounding box center [309, 307] width 47 height 18
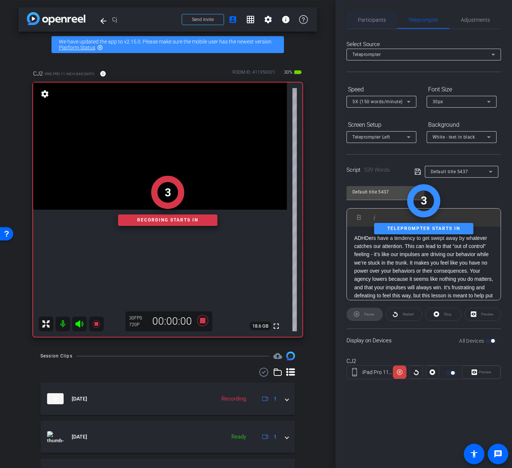
click at [364, 20] on span "Participants" at bounding box center [372, 19] width 28 height 5
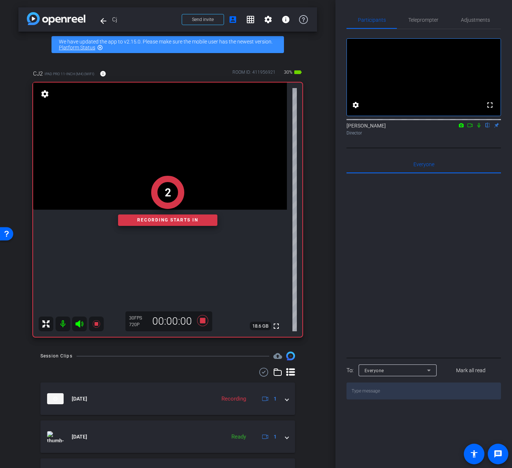
click at [464, 128] on icon at bounding box center [479, 125] width 6 height 5
click at [432, 19] on span "Teleprompter" at bounding box center [424, 19] width 30 height 5
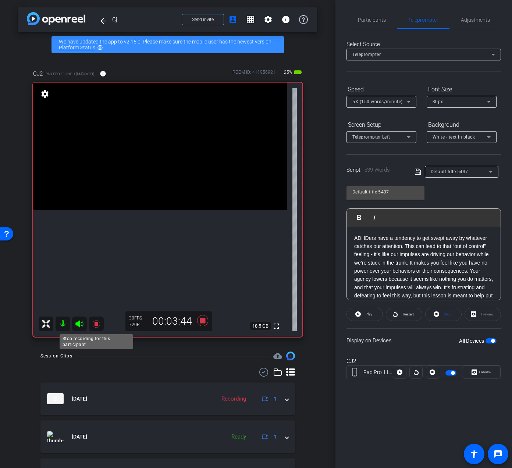
click at [96, 325] on icon at bounding box center [95, 323] width 7 height 7
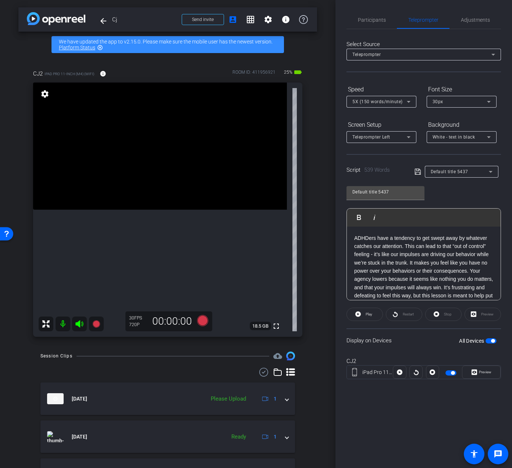
drag, startPoint x: 376, startPoint y: 20, endPoint x: 387, endPoint y: 37, distance: 20.3
click at [375, 20] on span "Participants" at bounding box center [372, 19] width 28 height 5
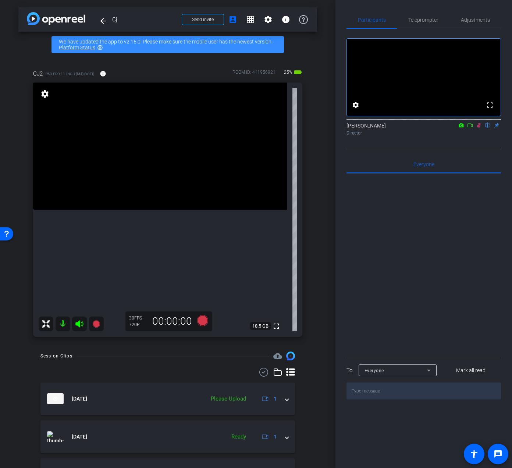
click at [464, 128] on icon at bounding box center [479, 125] width 4 height 5
click at [429, 19] on span "Teleprompter" at bounding box center [424, 19] width 30 height 5
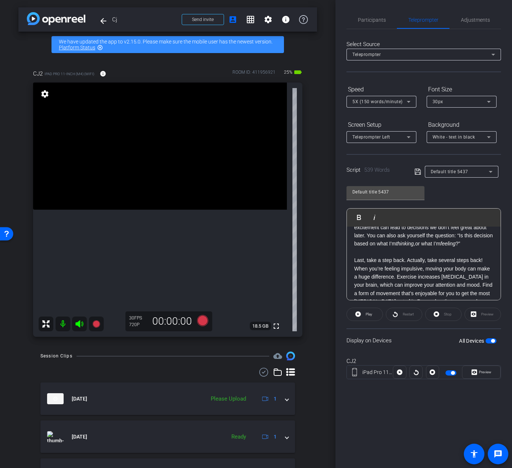
scroll to position [485, 0]
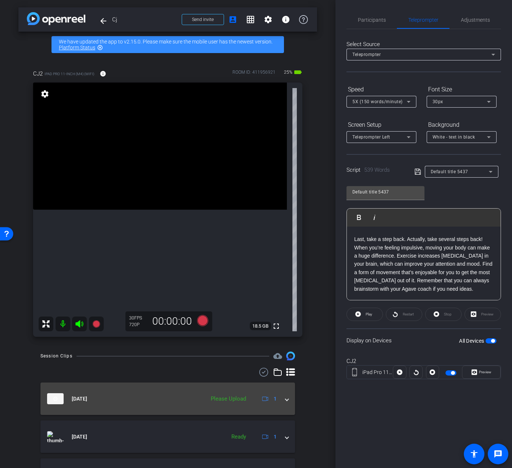
click at [286, 397] on mat-expansion-panel-header "[DATE] Please Upload 1" at bounding box center [167, 398] width 255 height 32
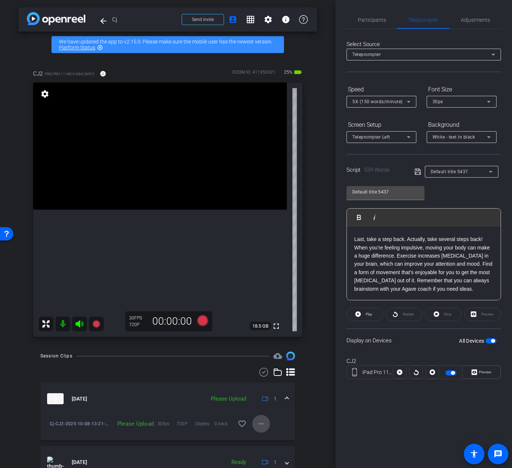
click at [257, 424] on mat-icon "more_horiz" at bounding box center [261, 423] width 9 height 9
click at [274, 435] on span "Upload" at bounding box center [269, 438] width 29 height 9
click at [366, 261] on p "ADHDers have a tendency to get swept away by whatever catches our attention. Th…" at bounding box center [424, 25] width 139 height 536
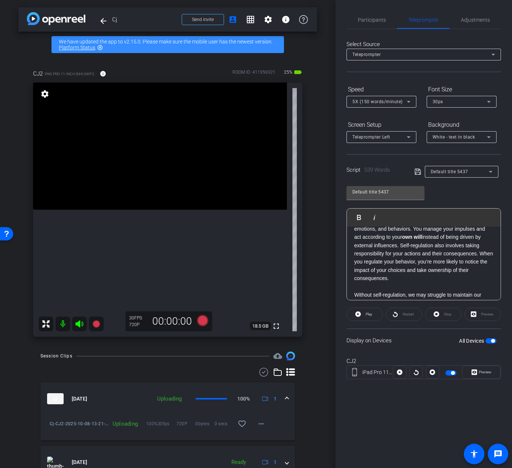
scroll to position [80, 0]
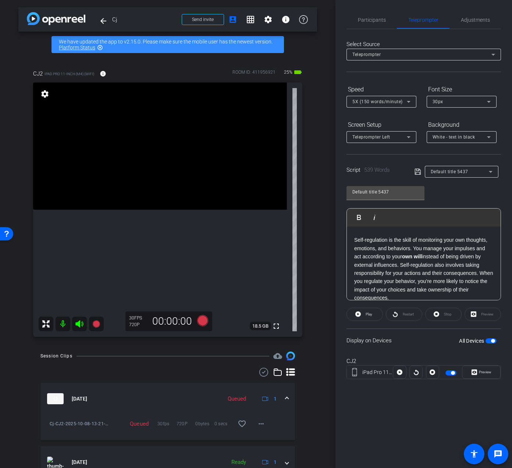
drag, startPoint x: 413, startPoint y: 267, endPoint x: 349, endPoint y: 243, distance: 68.6
click at [349, 243] on div "ADHDers have a tendency to get swept away by whatever catches our attention. Th…" at bounding box center [424, 421] width 154 height 550
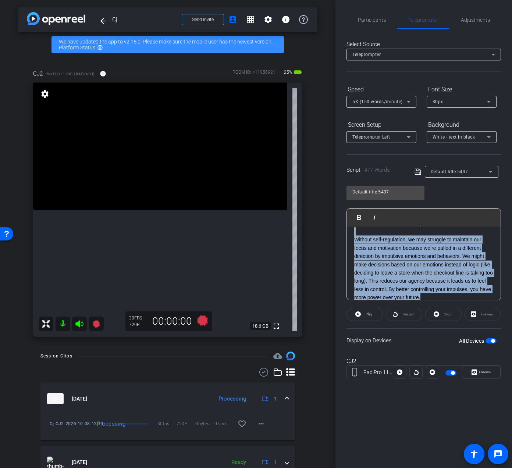
scroll to position [80, 0]
drag, startPoint x: 472, startPoint y: 262, endPoint x: 351, endPoint y: 244, distance: 122.0
click at [351, 244] on div "ADHDers have a tendency to get swept away by whatever catches our attention. Th…" at bounding box center [424, 385] width 154 height 476
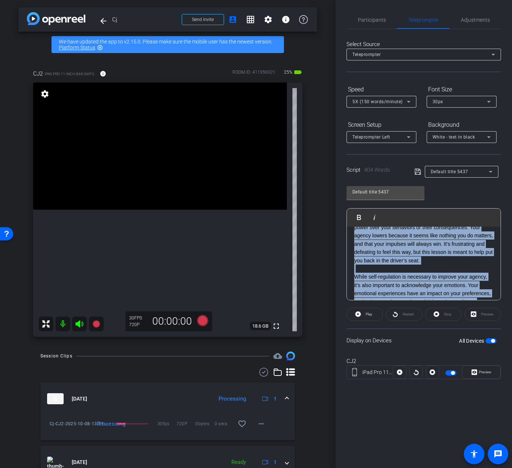
scroll to position [27, 0]
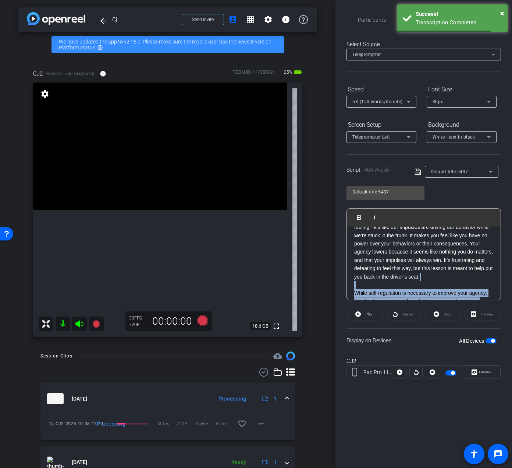
drag, startPoint x: 405, startPoint y: 275, endPoint x: 348, endPoint y: 286, distance: 57.7
click at [348, 286] on div "ADHDers have a tendency to get swept away by whatever catches our attention. Th…" at bounding box center [424, 400] width 154 height 402
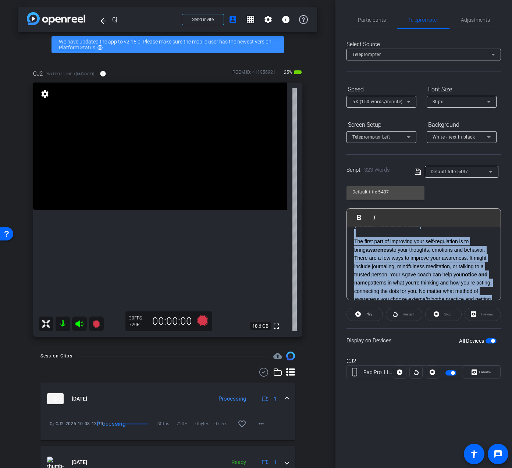
scroll to position [75, 0]
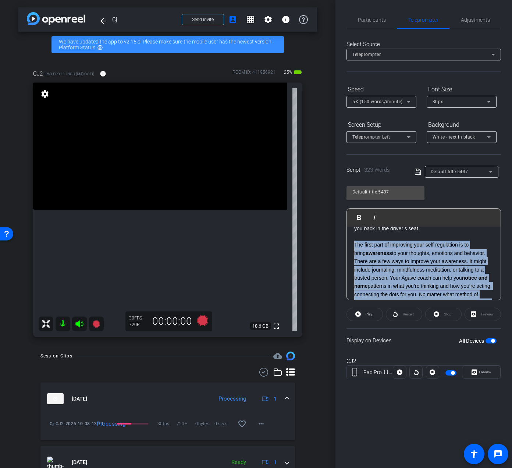
drag, startPoint x: 441, startPoint y: 278, endPoint x: 348, endPoint y: 246, distance: 98.8
click at [348, 246] on div "ADHDers have a tendency to get swept away by whatever catches our attention. Th…" at bounding box center [424, 311] width 154 height 320
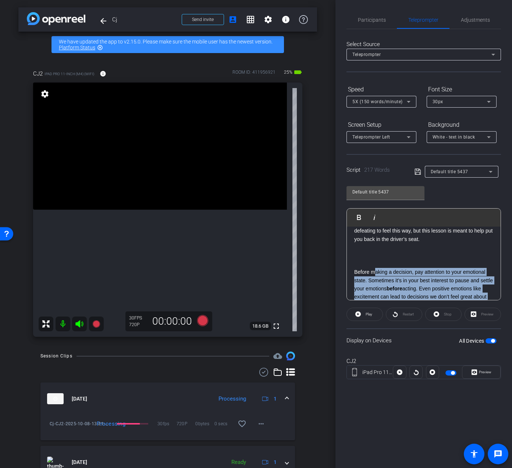
scroll to position [74, 0]
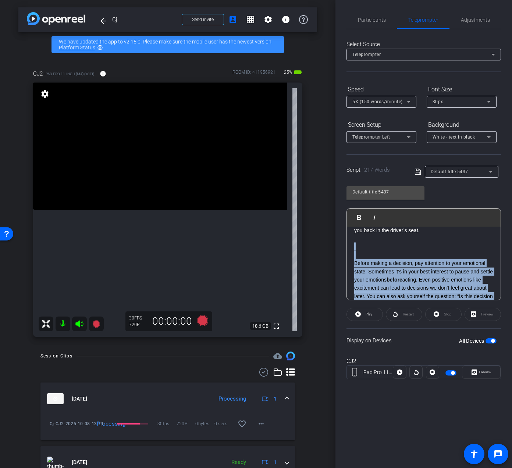
drag, startPoint x: 457, startPoint y: 279, endPoint x: 355, endPoint y: 256, distance: 104.9
click at [355, 256] on p "ADHDers have a tendency to get swept away by whatever catches our attention. Th…" at bounding box center [424, 267] width 139 height 214
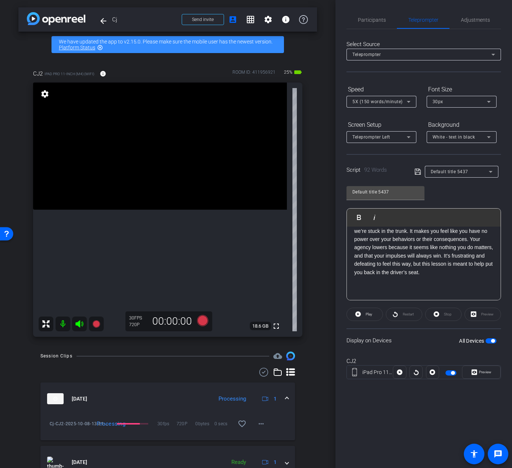
scroll to position [32, 0]
click at [359, 288] on p "ADHDers have a tendency to get swept away by whatever catches our attention. Th…" at bounding box center [424, 247] width 139 height 91
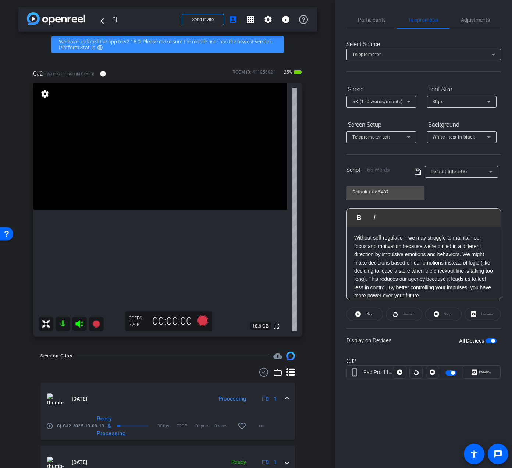
click at [420, 270] on p "ADHDers have a tendency to get swept away by whatever catches our attention. Th…" at bounding box center [424, 225] width 139 height 148
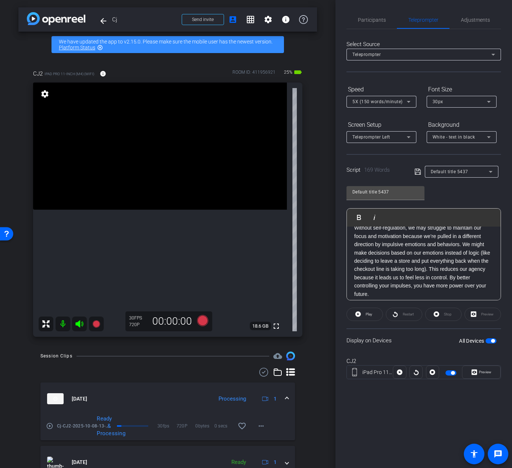
scroll to position [98, 0]
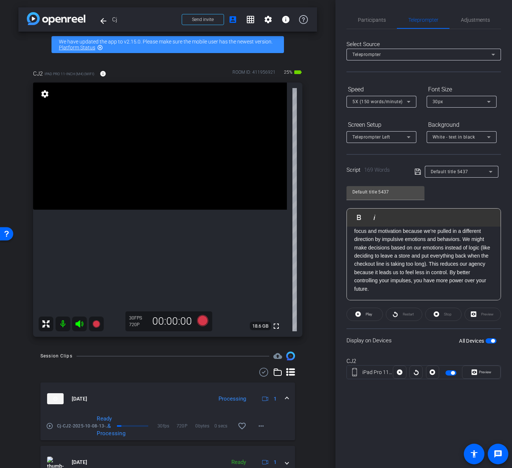
click at [373, 289] on p "ADHDers have a tendency to get swept away by whatever catches our attention. Th…" at bounding box center [424, 214] width 139 height 156
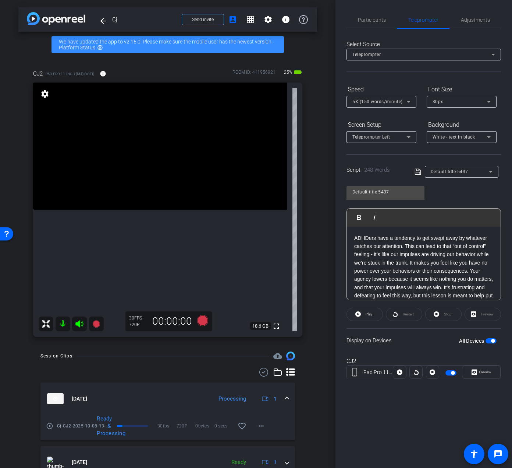
click at [464, 337] on div "All Devices" at bounding box center [478, 340] width 38 height 7
click at [464, 343] on div "All Devices" at bounding box center [478, 340] width 38 height 7
click at [464, 340] on span "button" at bounding box center [491, 340] width 11 height 5
click at [464, 341] on span "button" at bounding box center [488, 341] width 4 height 4
click at [417, 173] on icon at bounding box center [418, 171] width 7 height 9
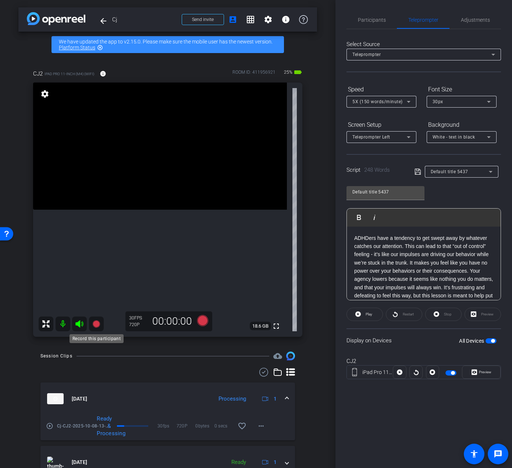
click at [98, 328] on mat-icon at bounding box center [96, 323] width 15 height 15
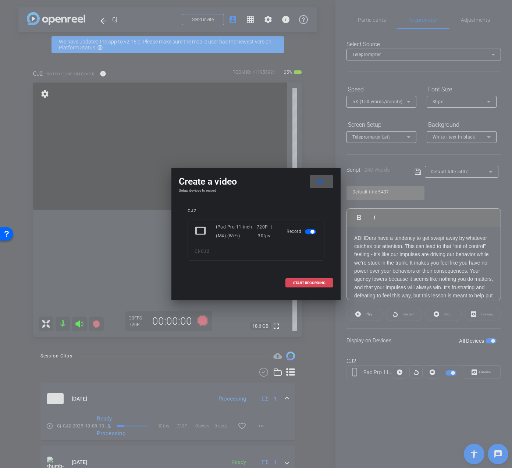
click at [312, 281] on span "START RECORDING" at bounding box center [309, 283] width 32 height 4
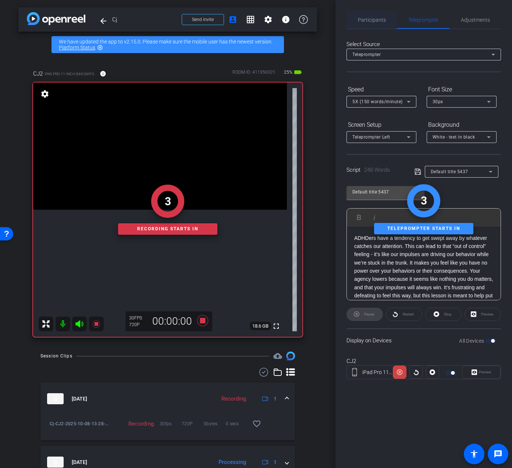
click at [371, 26] on span "Participants" at bounding box center [372, 20] width 28 height 18
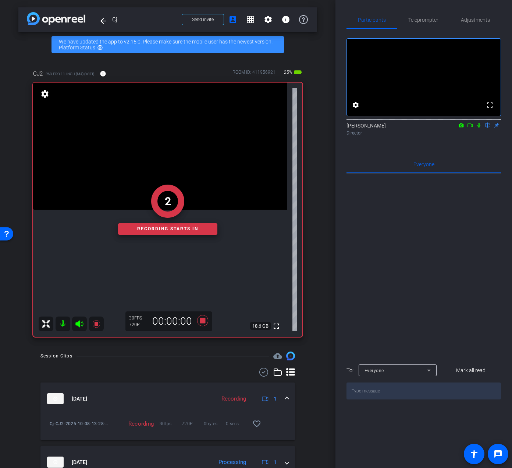
click at [464, 128] on icon at bounding box center [479, 125] width 3 height 5
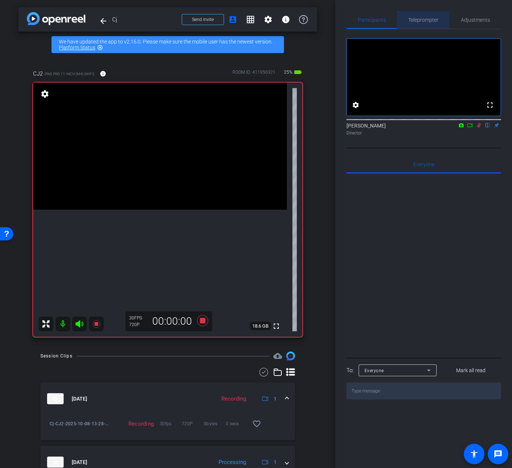
click at [425, 24] on span "Teleprompter" at bounding box center [424, 20] width 30 height 18
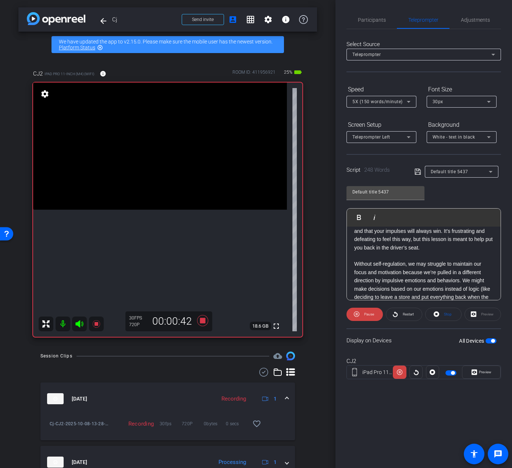
scroll to position [74, 0]
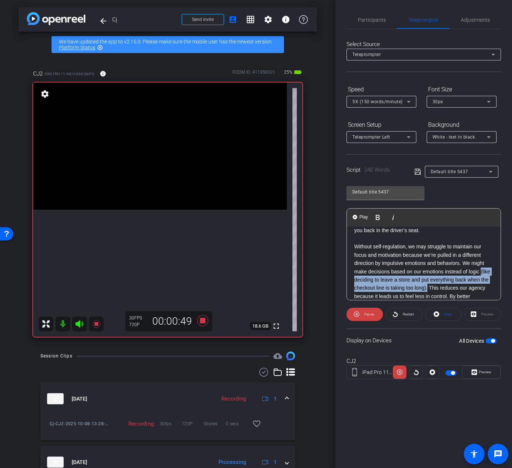
drag, startPoint x: 450, startPoint y: 289, endPoint x: 354, endPoint y: 281, distance: 96.0
click at [354, 281] on div "ADHDers have a tendency to get swept away by whatever catches our attention. Th…" at bounding box center [424, 280] width 154 height 254
copy p "(like deciding to leave a store and put everything back when the checkout line …"
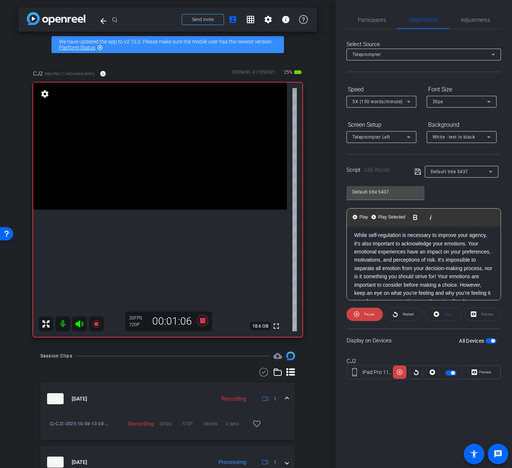
scroll to position [184, 0]
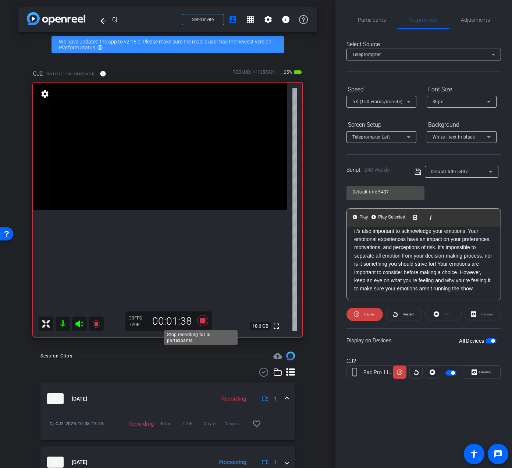
click at [200, 319] on icon at bounding box center [202, 320] width 11 height 11
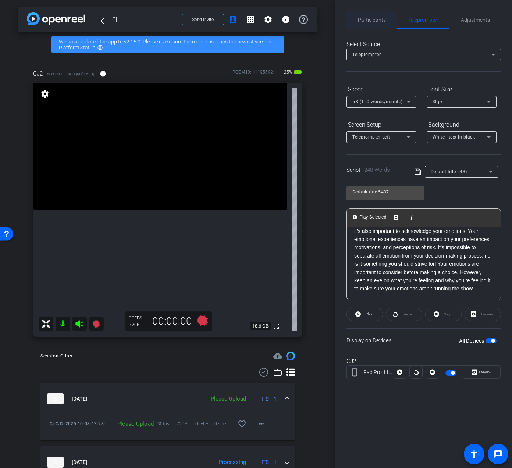
click at [375, 15] on span "Participants" at bounding box center [372, 20] width 28 height 18
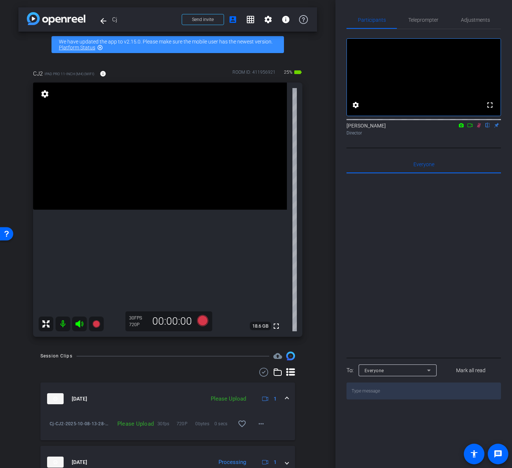
click at [464, 128] on icon at bounding box center [479, 125] width 6 height 5
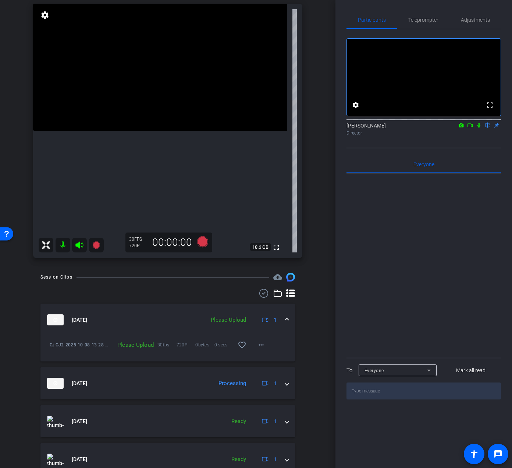
scroll to position [110, 0]
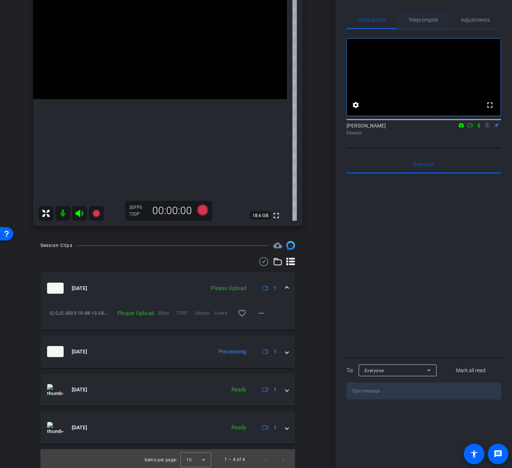
click at [434, 17] on span "Teleprompter" at bounding box center [424, 19] width 30 height 5
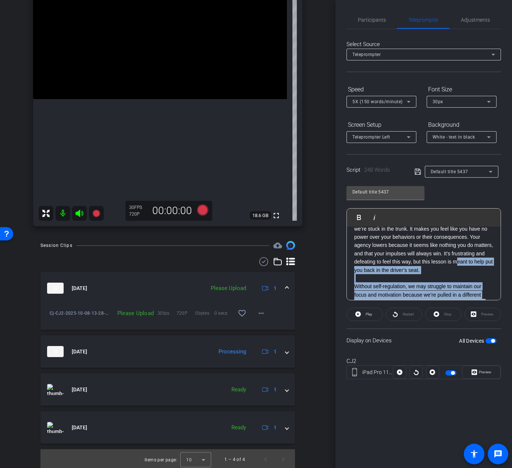
scroll to position [37, 0]
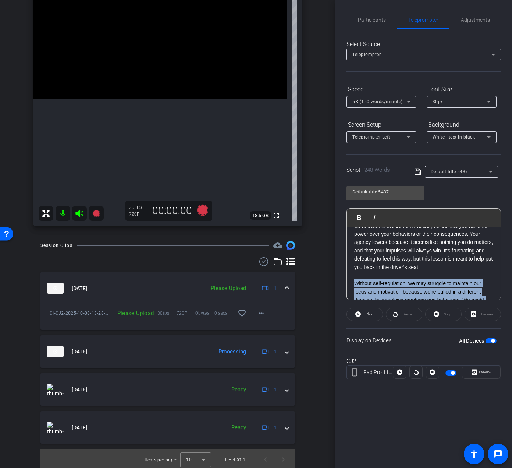
drag, startPoint x: 416, startPoint y: 290, endPoint x: 350, endPoint y: 283, distance: 66.7
click at [350, 283] on div "ADHDers have a tendency to get swept away by whatever catches our attention. Th…" at bounding box center [424, 317] width 154 height 254
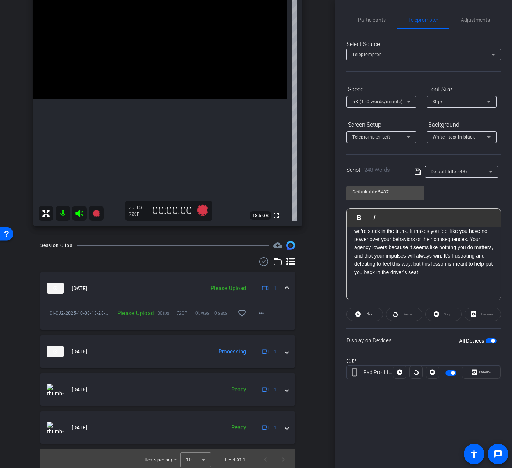
scroll to position [32, 0]
click at [381, 274] on p "ADHDers have a tendency to get swept away by whatever catches our attention. Th…" at bounding box center [424, 247] width 139 height 91
click at [441, 288] on p "ADHDers have a tendency to get swept away by whatever catches our attention. Th…" at bounding box center [424, 247] width 139 height 91
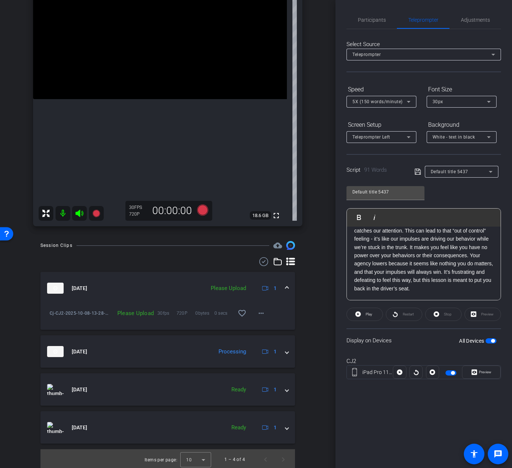
click at [464, 341] on span "button" at bounding box center [493, 341] width 4 height 4
click at [464, 342] on span "button" at bounding box center [491, 340] width 11 height 5
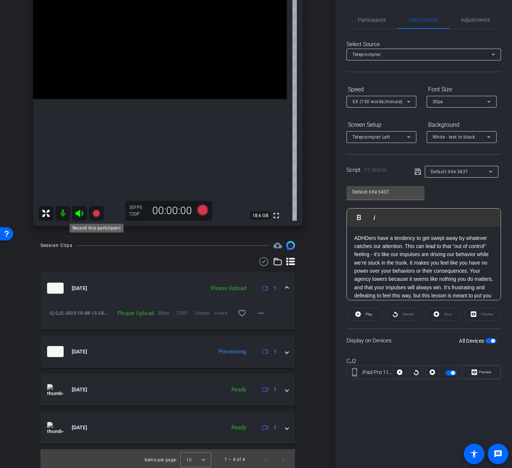
click at [99, 211] on icon at bounding box center [95, 212] width 7 height 7
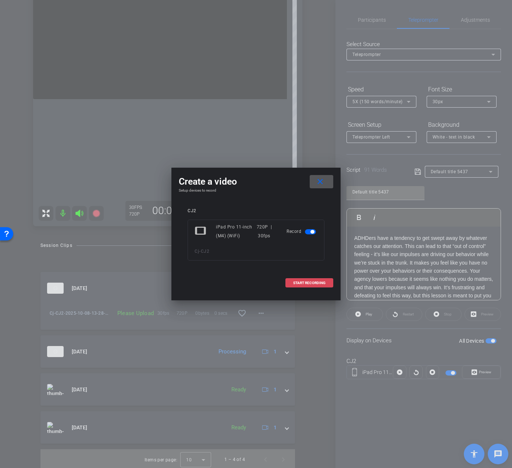
click at [295, 282] on span "START RECORDING" at bounding box center [309, 283] width 32 height 4
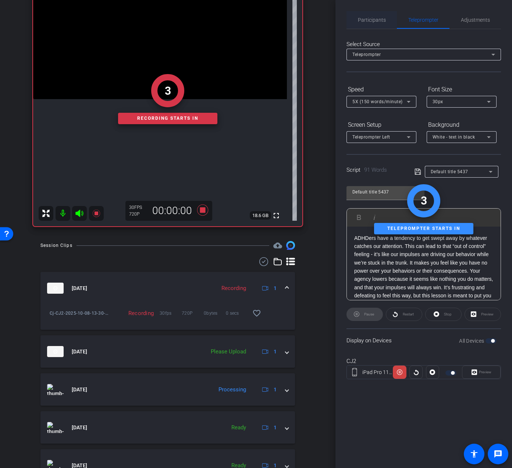
click at [371, 17] on span "Participants" at bounding box center [372, 19] width 28 height 5
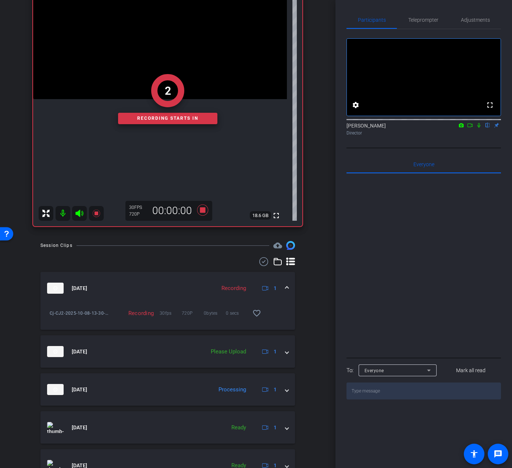
click at [464, 128] on icon at bounding box center [479, 125] width 6 height 5
click at [427, 17] on span "Teleprompter" at bounding box center [424, 19] width 30 height 5
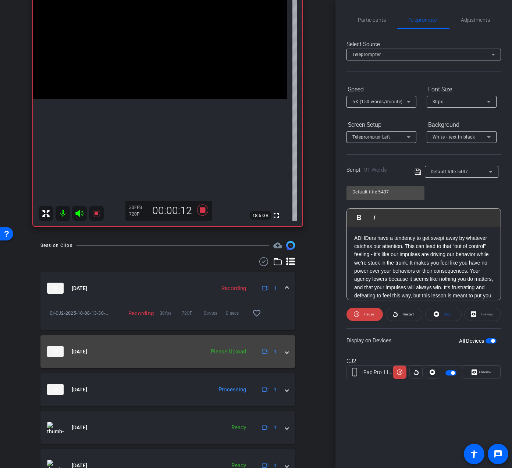
click at [286, 352] on mat-expansion-panel-header "[DATE] Please Upload 1" at bounding box center [167, 351] width 255 height 32
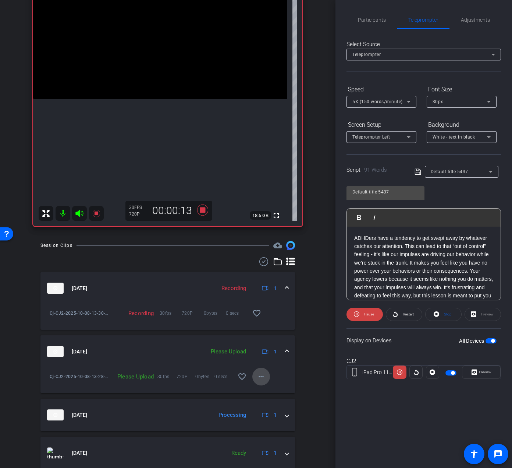
click at [253, 376] on span at bounding box center [262, 376] width 18 height 18
click at [258, 389] on span "Upload" at bounding box center [269, 391] width 29 height 9
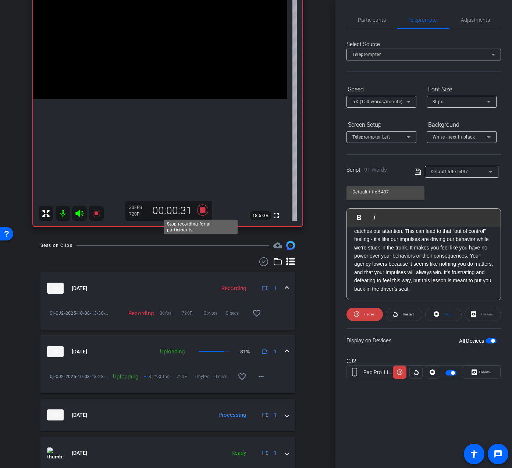
click at [206, 214] on icon at bounding box center [203, 209] width 18 height 13
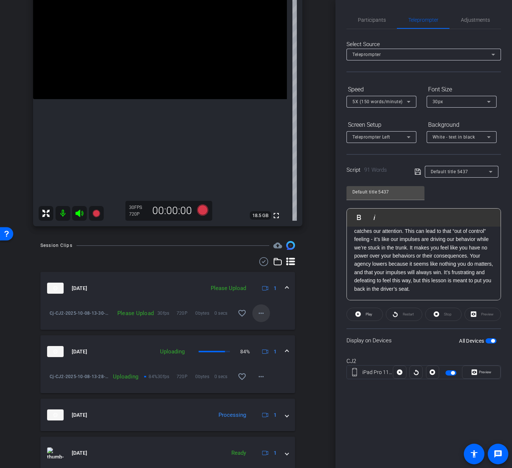
click at [260, 314] on mat-icon "more_horiz" at bounding box center [261, 312] width 9 height 9
click at [263, 329] on span "Upload" at bounding box center [269, 328] width 29 height 9
click at [361, 20] on span "Participants" at bounding box center [372, 19] width 28 height 5
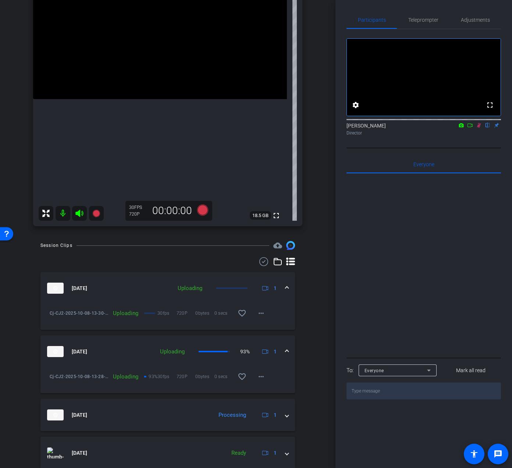
click at [464, 128] on icon at bounding box center [479, 125] width 4 height 5
